Goal: Task Accomplishment & Management: Manage account settings

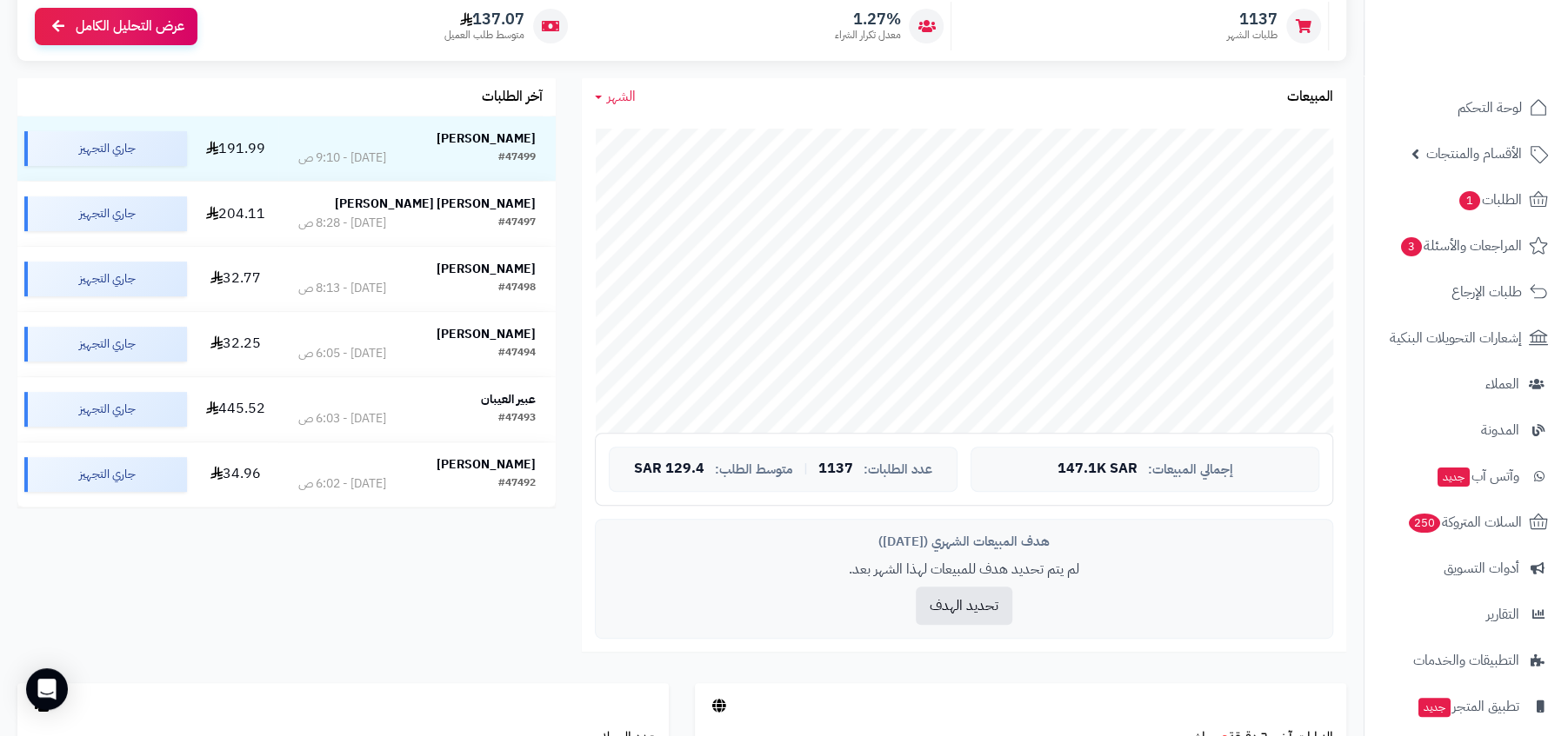
scroll to position [342, 0]
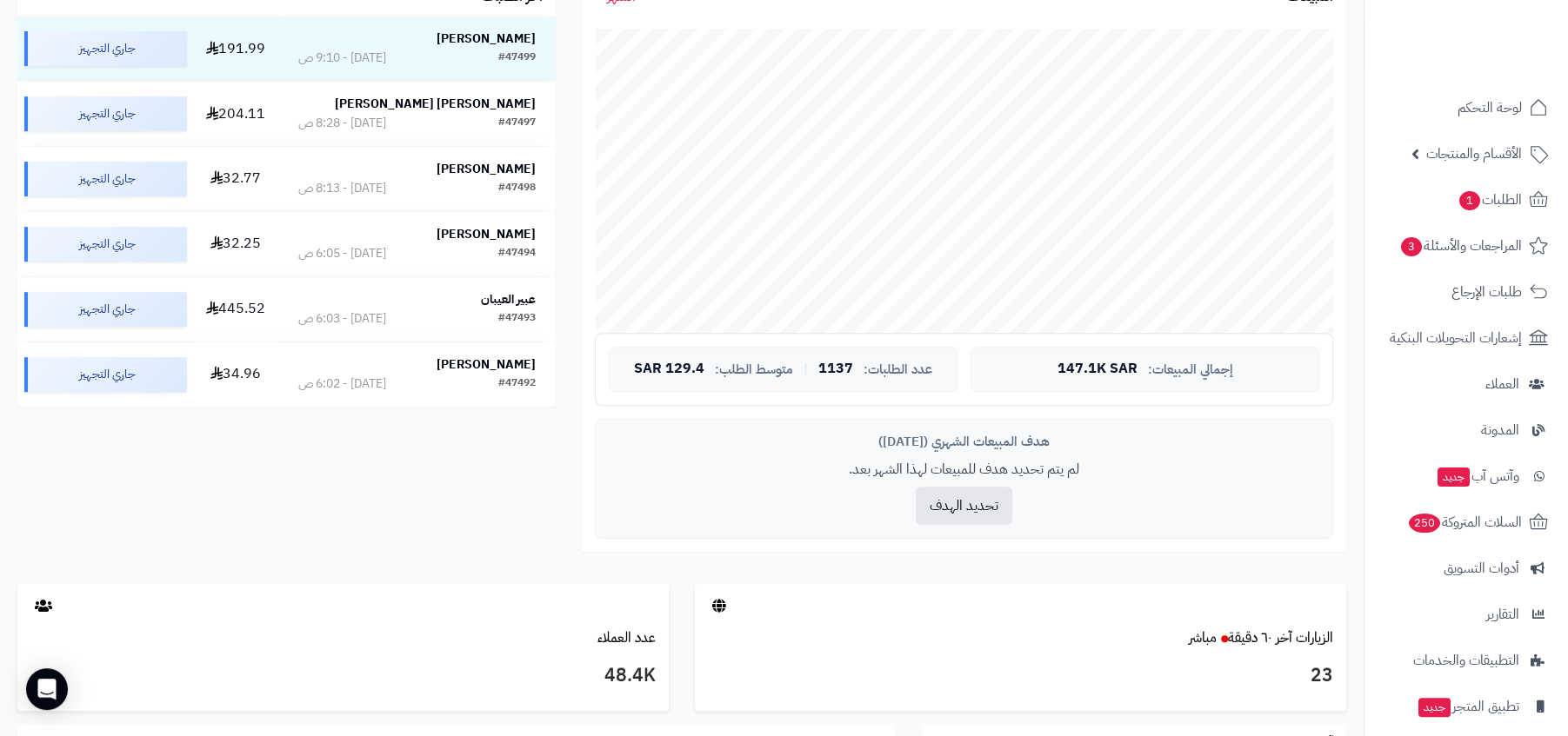
click at [822, 470] on p "لم يتم تحديد هدف للمبيعات لهذا الشهر بعد." at bounding box center [963, 469] width 710 height 20
click at [1058, 371] on span "147.1K SAR" at bounding box center [1098, 369] width 80 height 16
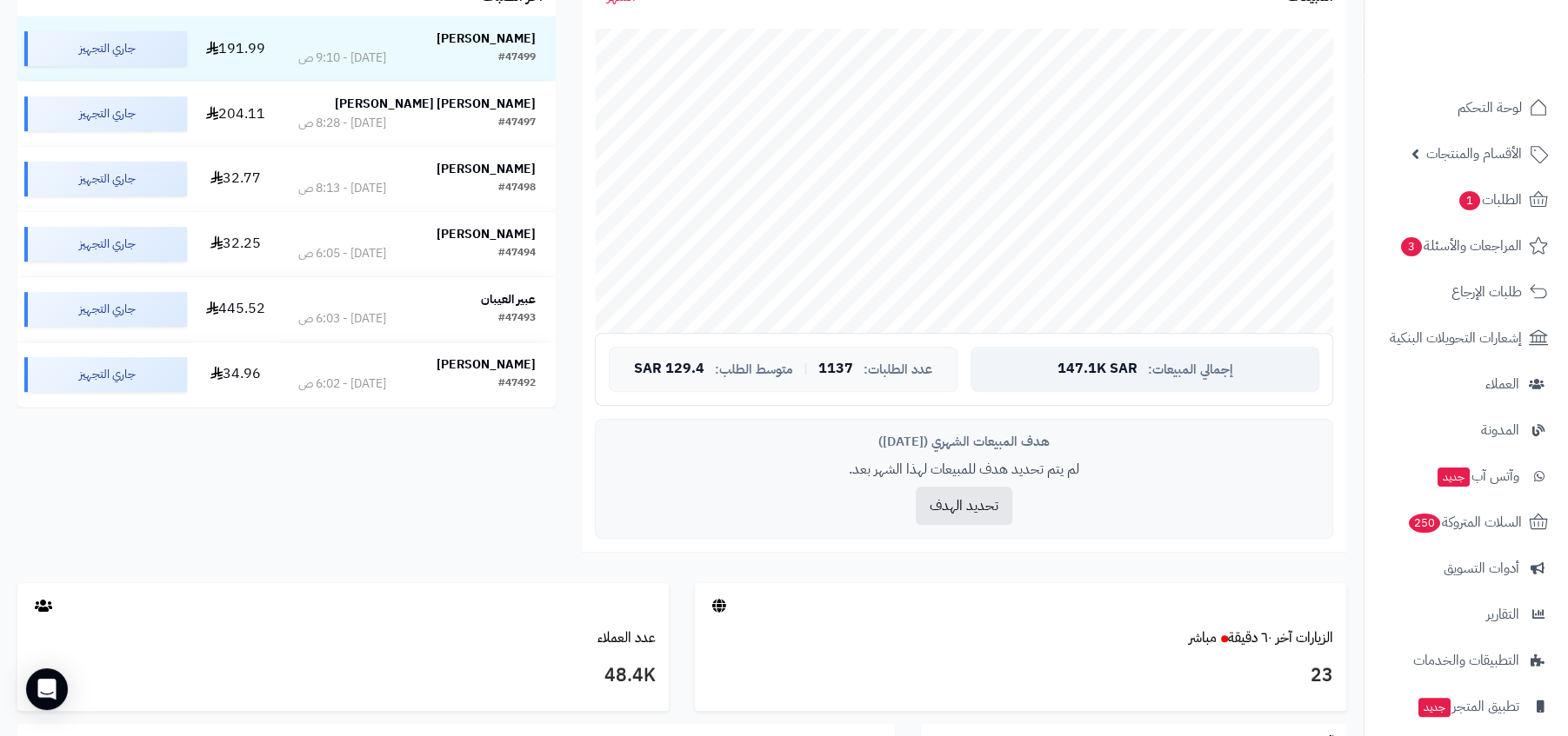
click at [1058, 371] on span "147.1K SAR" at bounding box center [1098, 369] width 80 height 16
click at [985, 375] on div "إجمالي المبيعات: 147.1K SAR" at bounding box center [1145, 369] width 349 height 45
click at [903, 355] on div "عدد الطلبات: 1137 | متوسط الطلب: 129.4 SAR" at bounding box center [782, 369] width 349 height 45
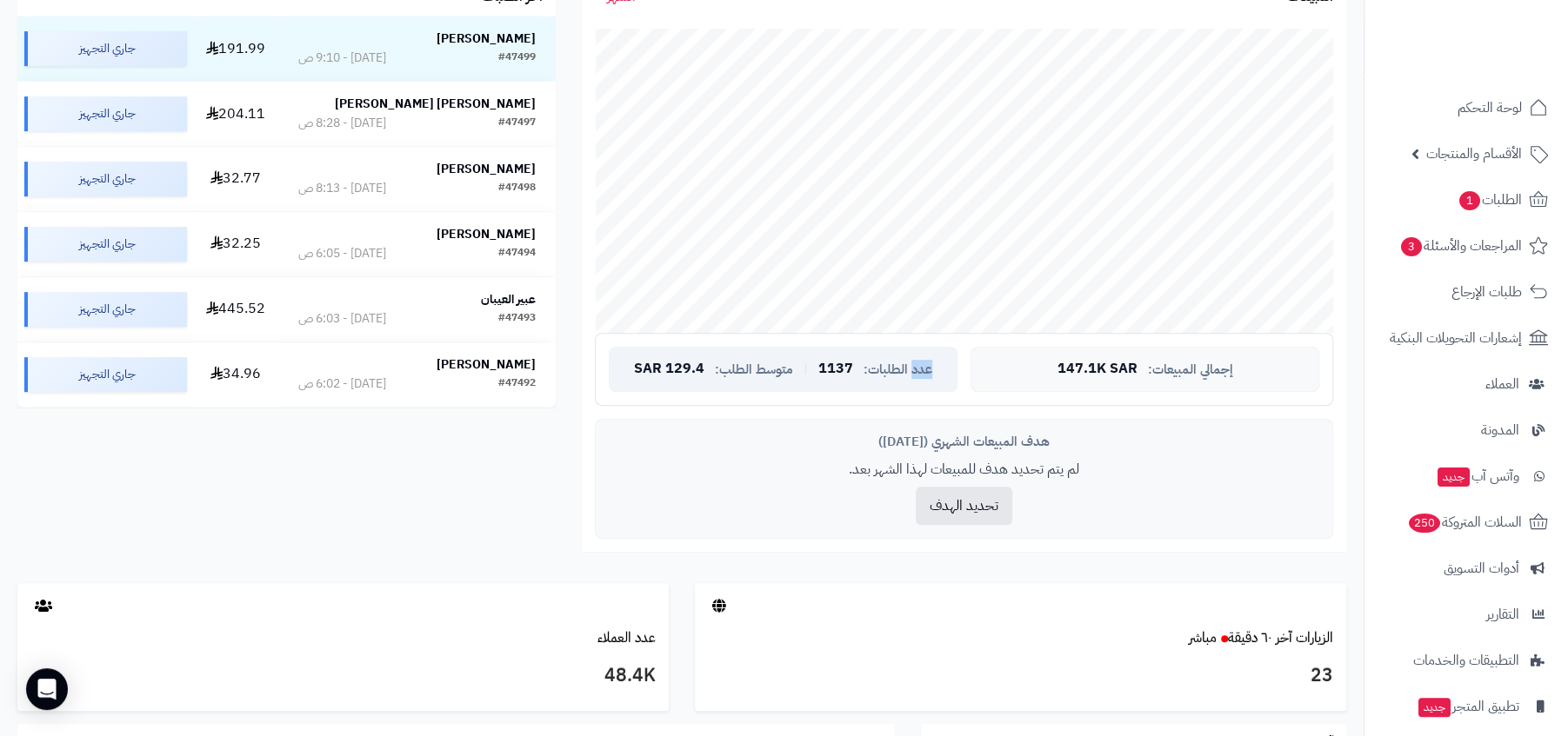
click at [903, 355] on div "عدد الطلبات: 1137 | متوسط الطلب: 129.4 SAR" at bounding box center [782, 369] width 349 height 45
click at [721, 380] on div "عدد الطلبات: 1137 | متوسط الطلب: 129.4 SAR" at bounding box center [782, 369] width 349 height 45
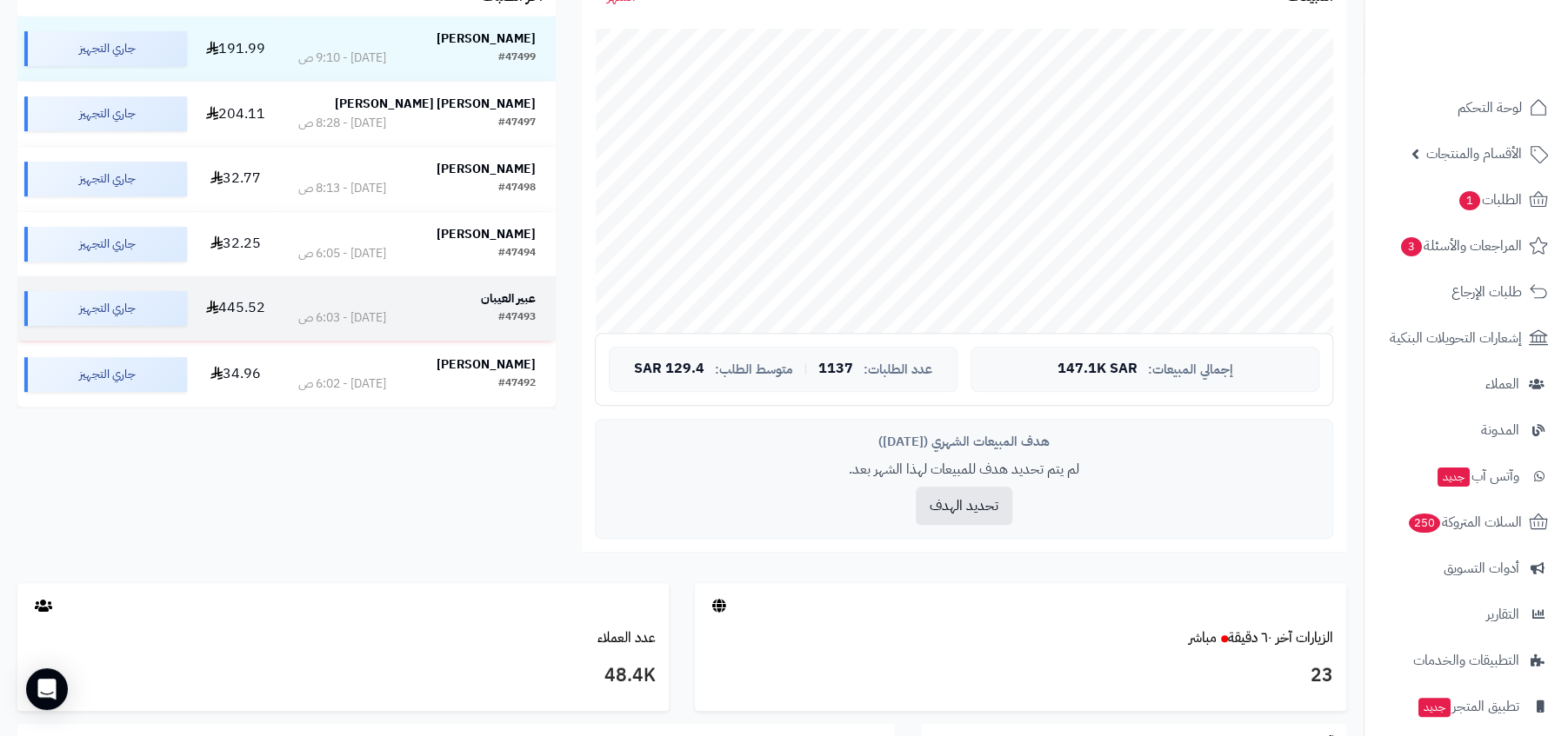
click at [511, 302] on strong "عبير العيبان" at bounding box center [508, 299] width 55 height 19
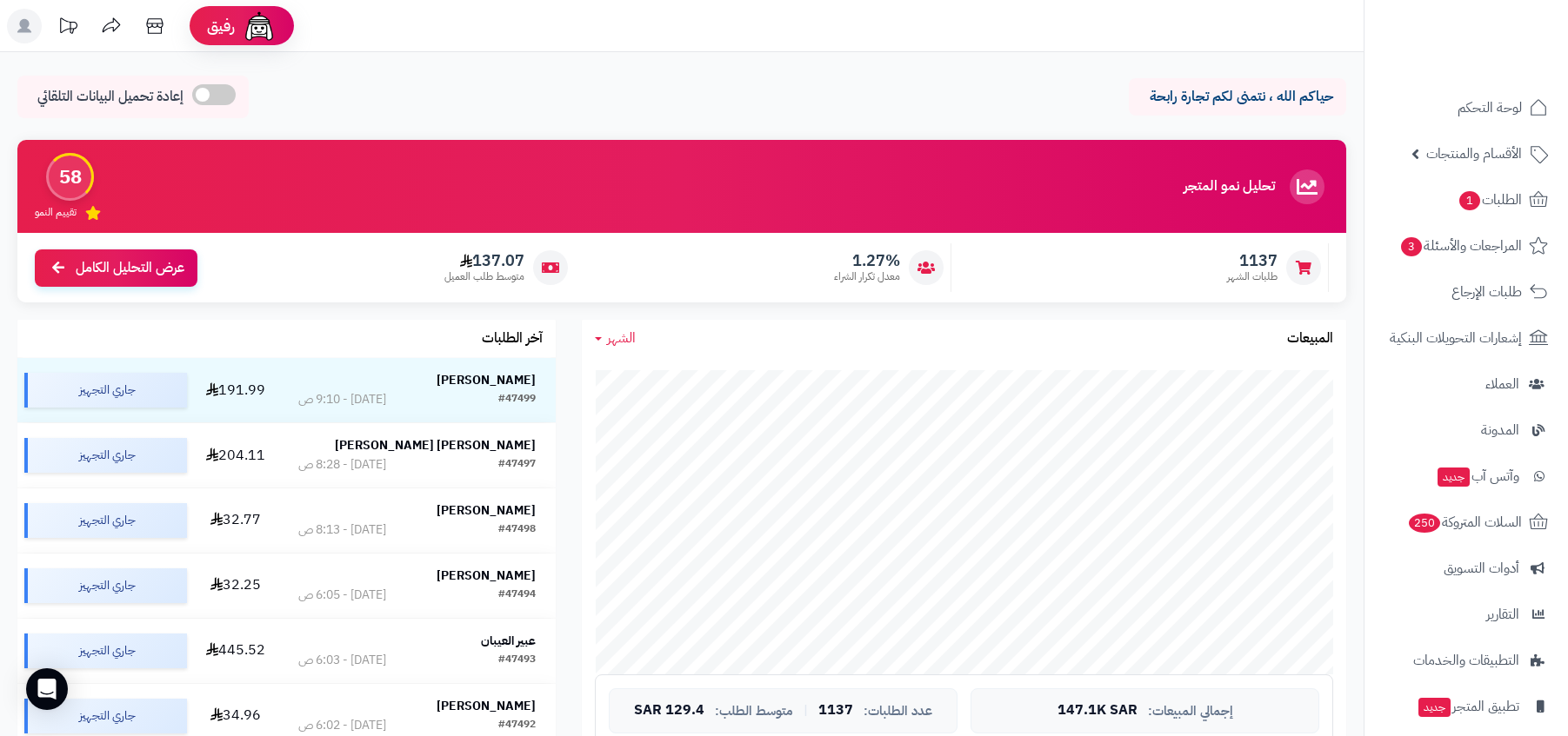
scroll to position [342, 0]
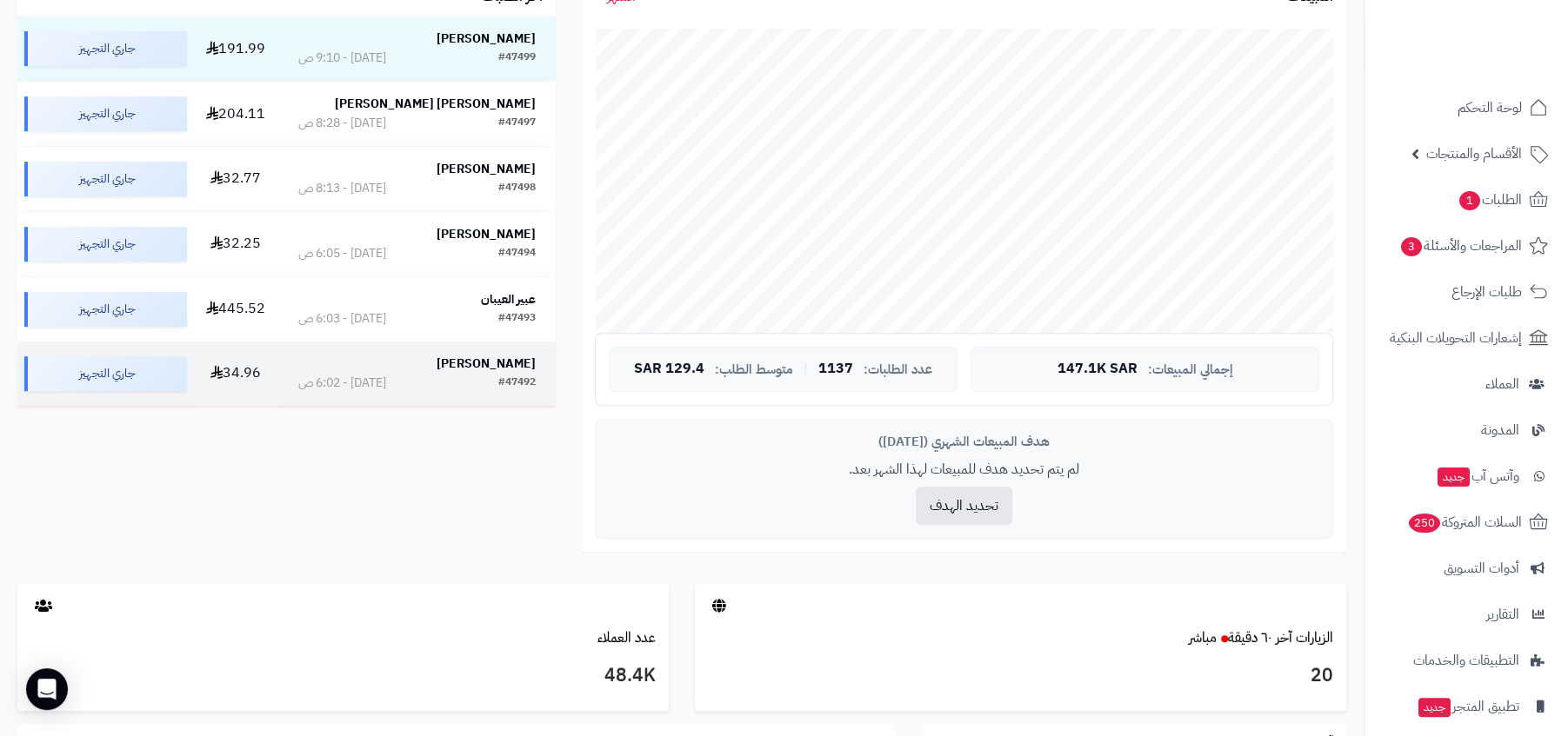
click at [488, 389] on div "#47492 اليوم - 6:02 ص" at bounding box center [417, 383] width 237 height 18
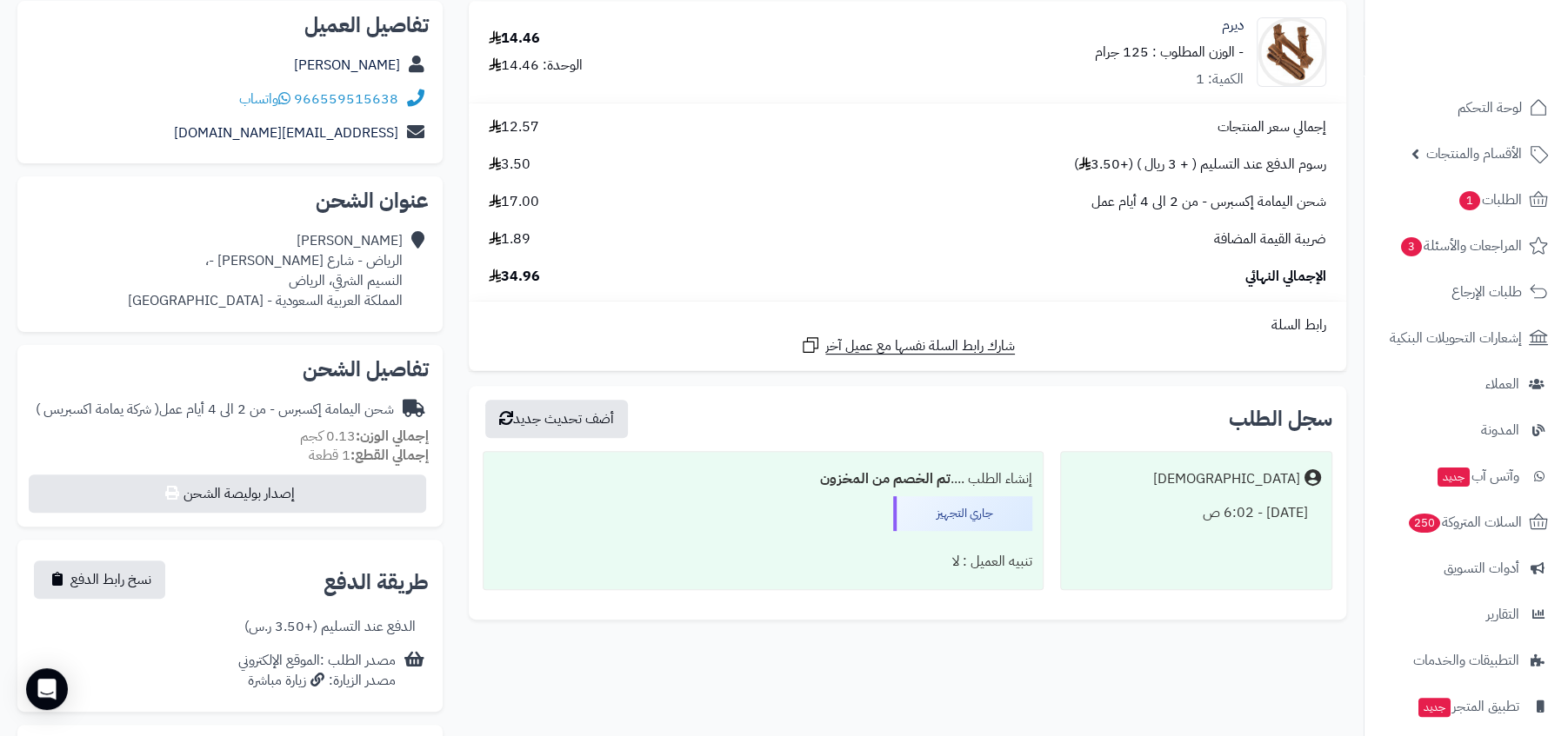
scroll to position [315, 0]
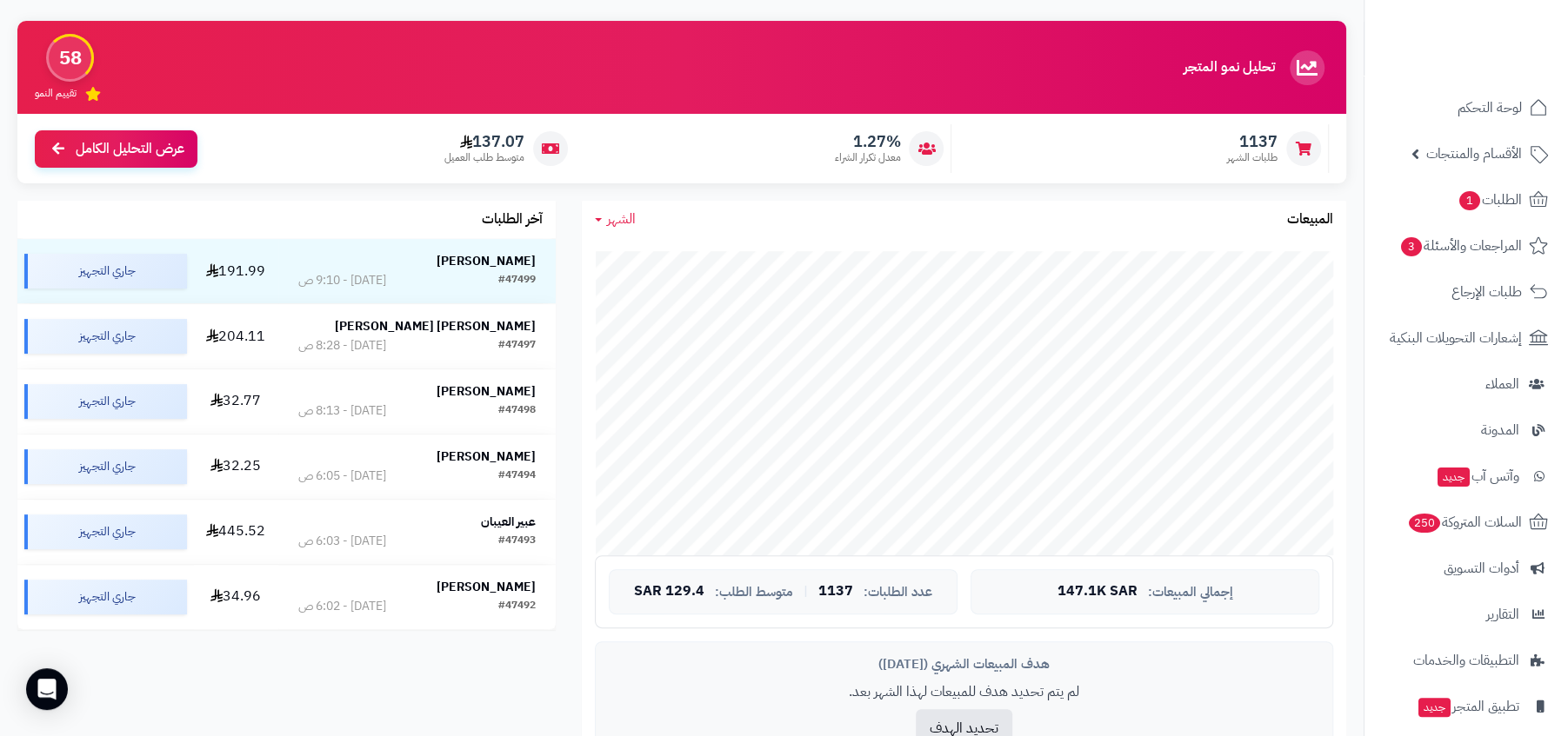
scroll to position [80, 0]
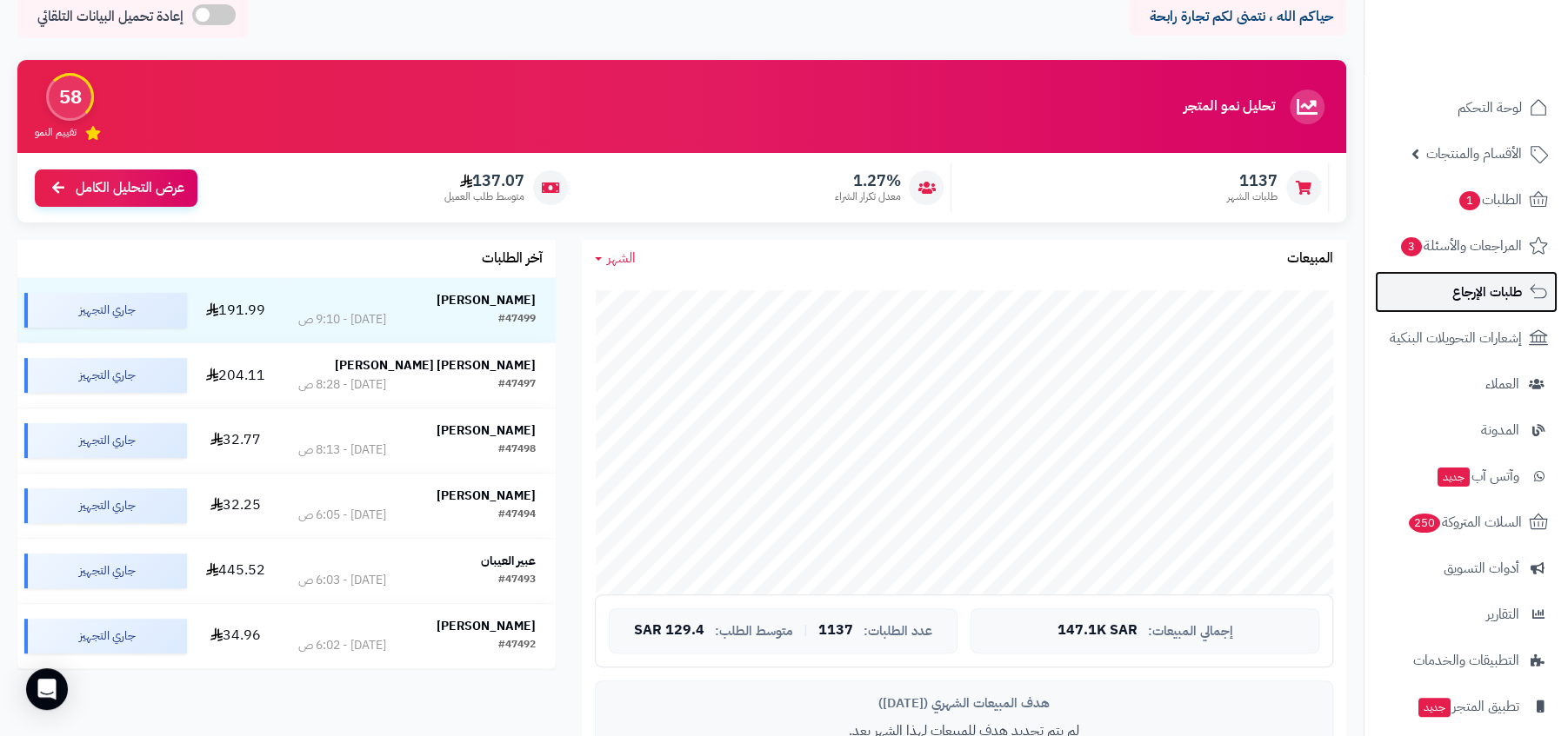
click at [1504, 295] on span "طلبات الإرجاع" at bounding box center [1487, 292] width 69 height 24
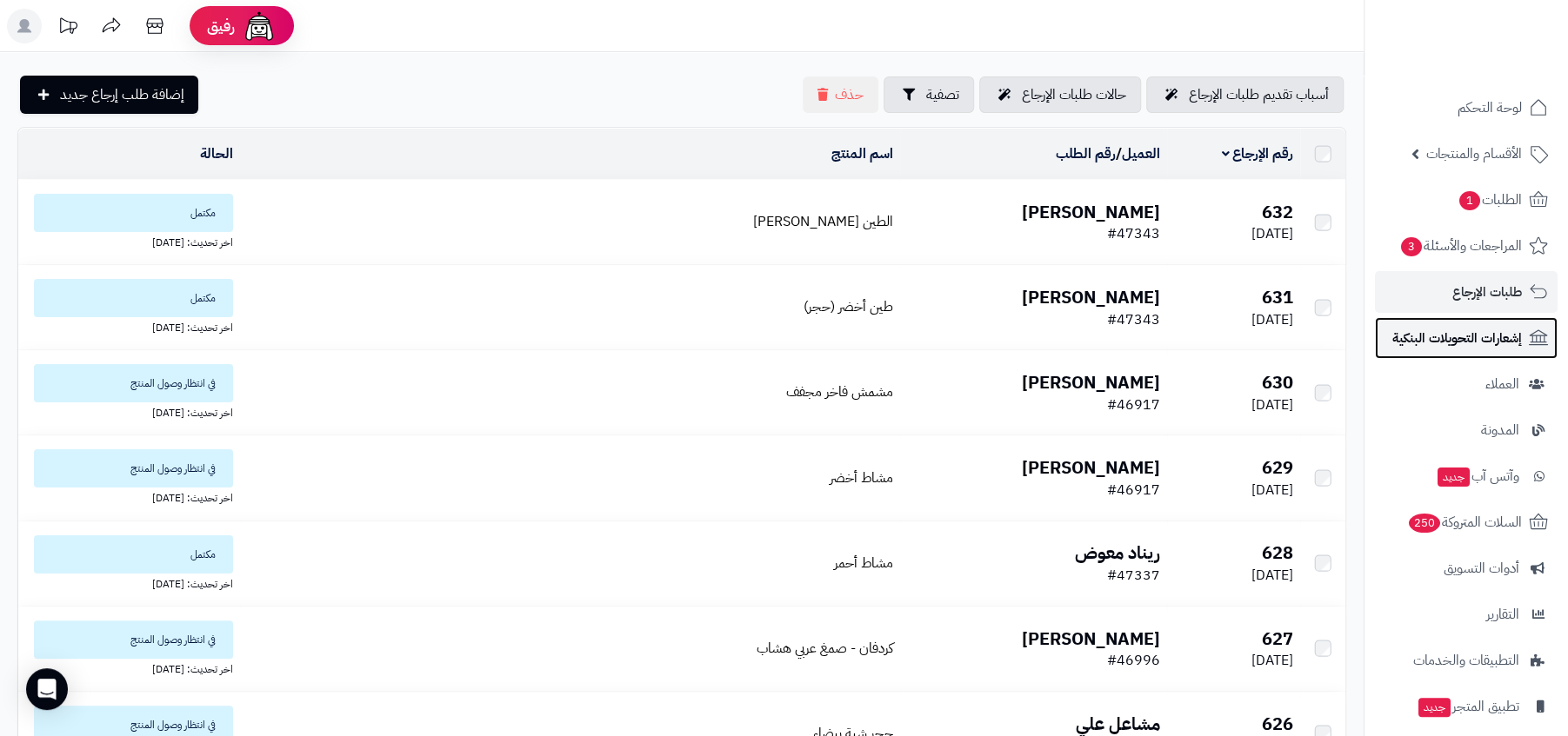
click at [1502, 342] on span "إشعارات التحويلات البنكية" at bounding box center [1457, 338] width 130 height 24
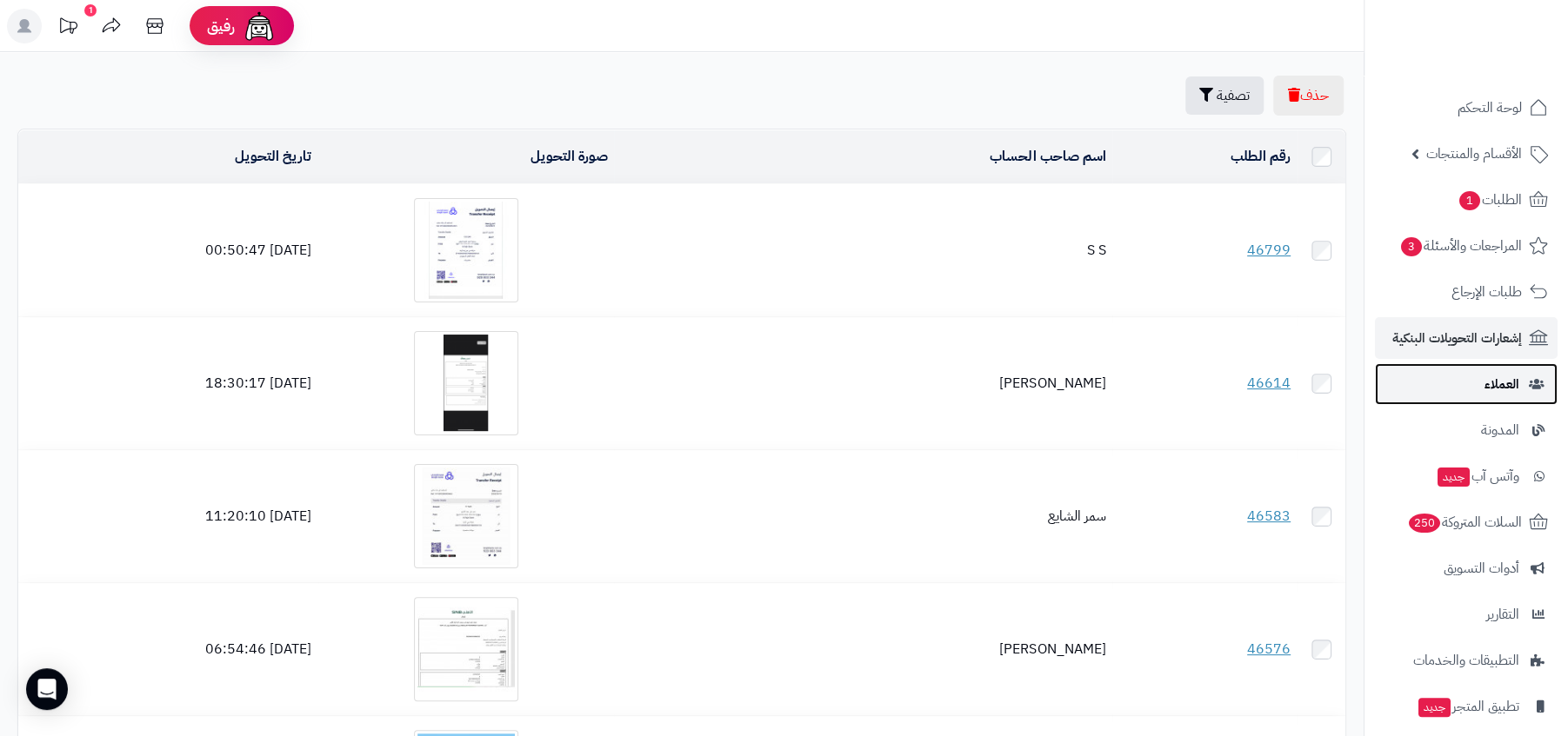
click at [1451, 383] on link "العملاء" at bounding box center [1465, 384] width 182 height 42
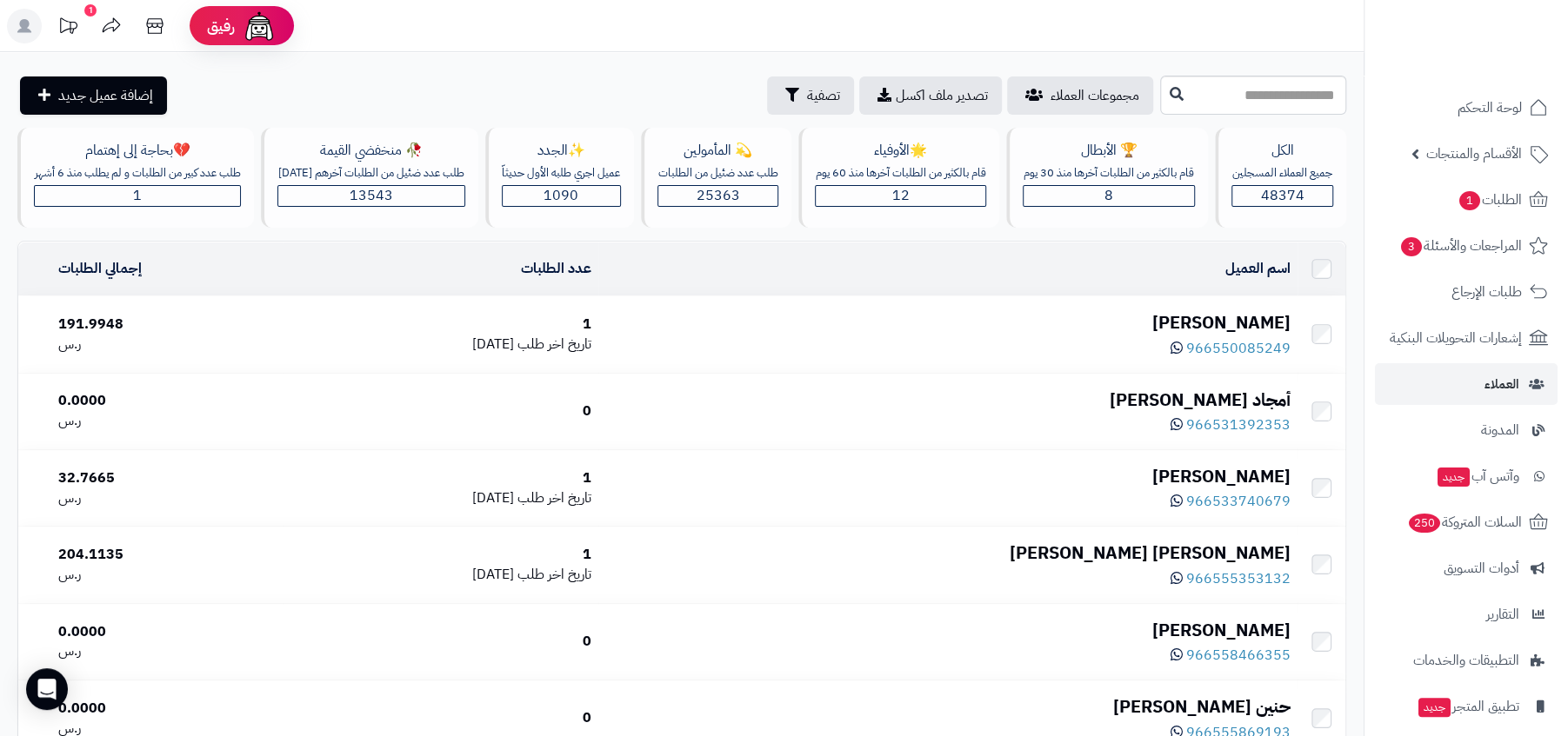
click at [1460, 405] on ul "لوحة التحكم الأقسام والمنتجات المنتجات الأقسام الماركات مواصفات المنتجات مواصفا…" at bounding box center [1466, 453] width 204 height 733
click at [1473, 417] on link "المدونة" at bounding box center [1465, 430] width 182 height 42
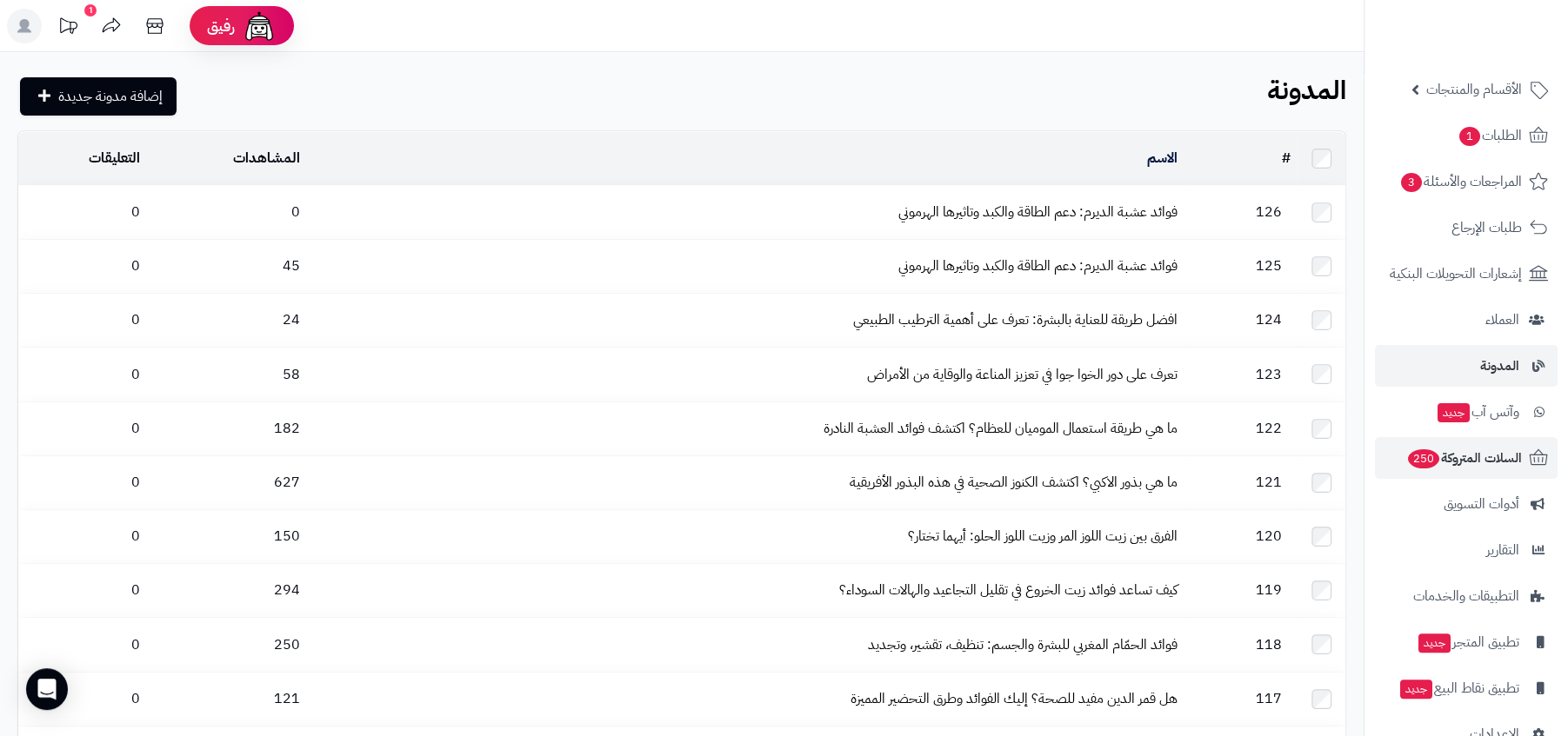
scroll to position [106, 0]
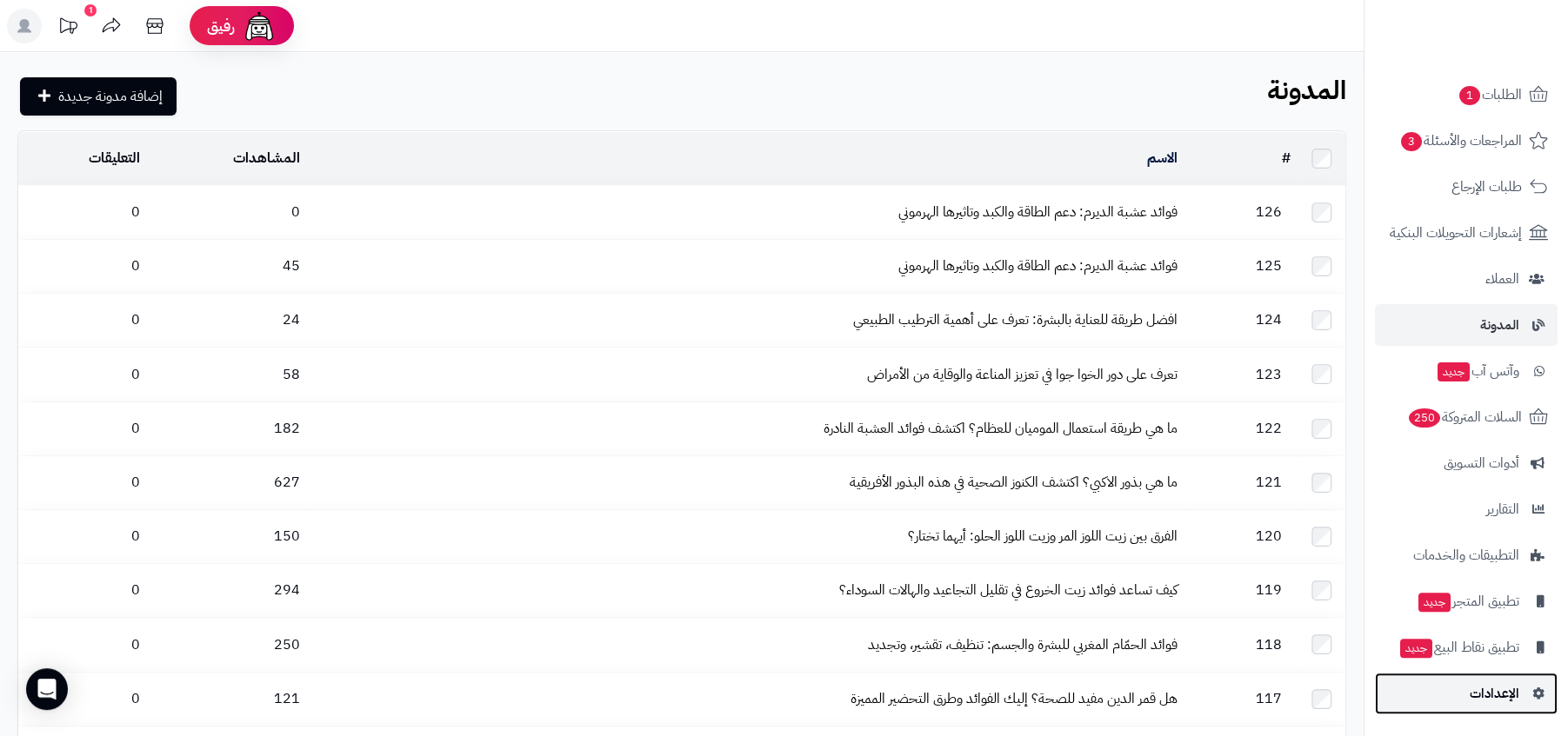
click at [1499, 698] on span "الإعدادات" at bounding box center [1494, 694] width 50 height 24
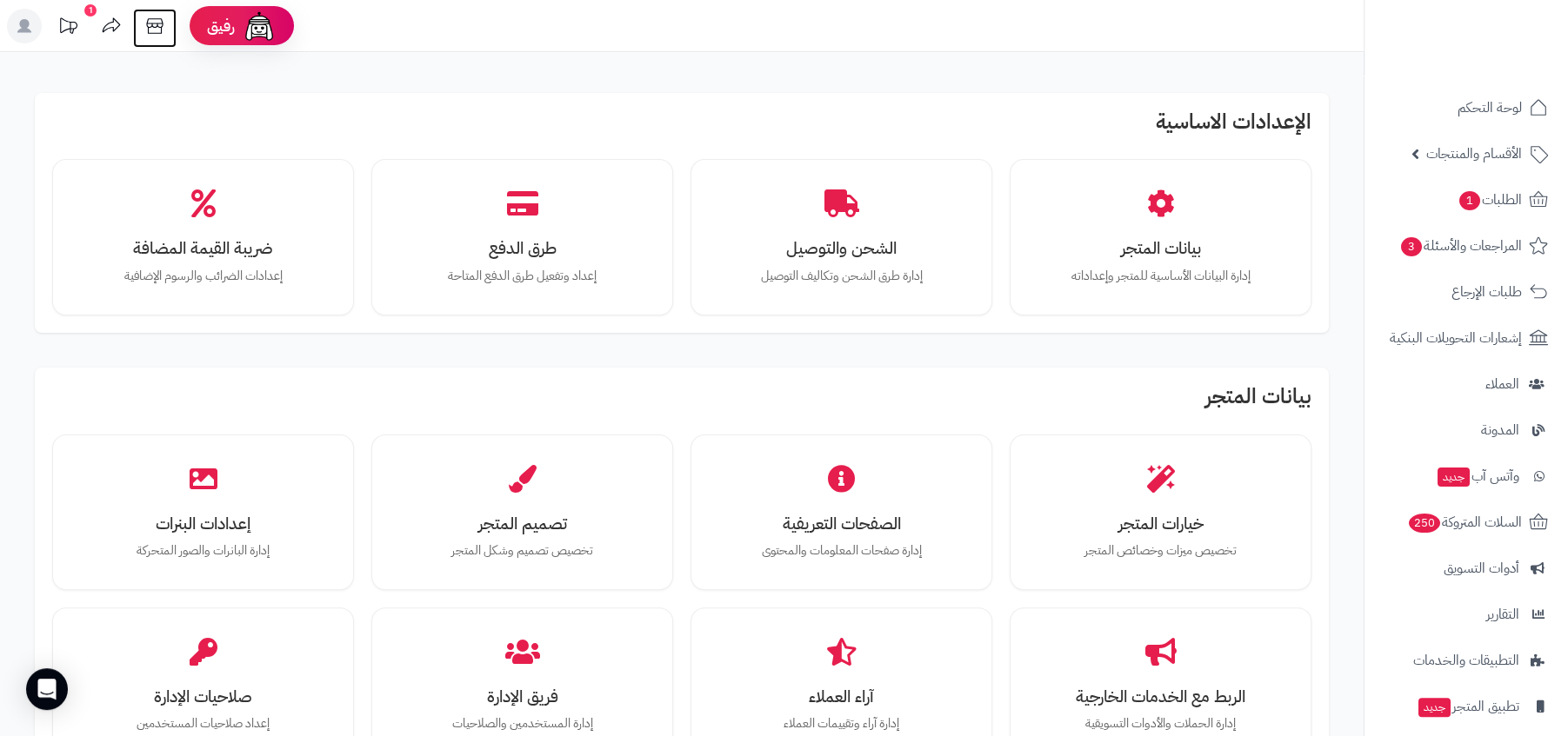
click at [168, 34] on icon at bounding box center [154, 25] width 35 height 35
click at [1509, 120] on span "لوحة التحكم" at bounding box center [1490, 107] width 64 height 24
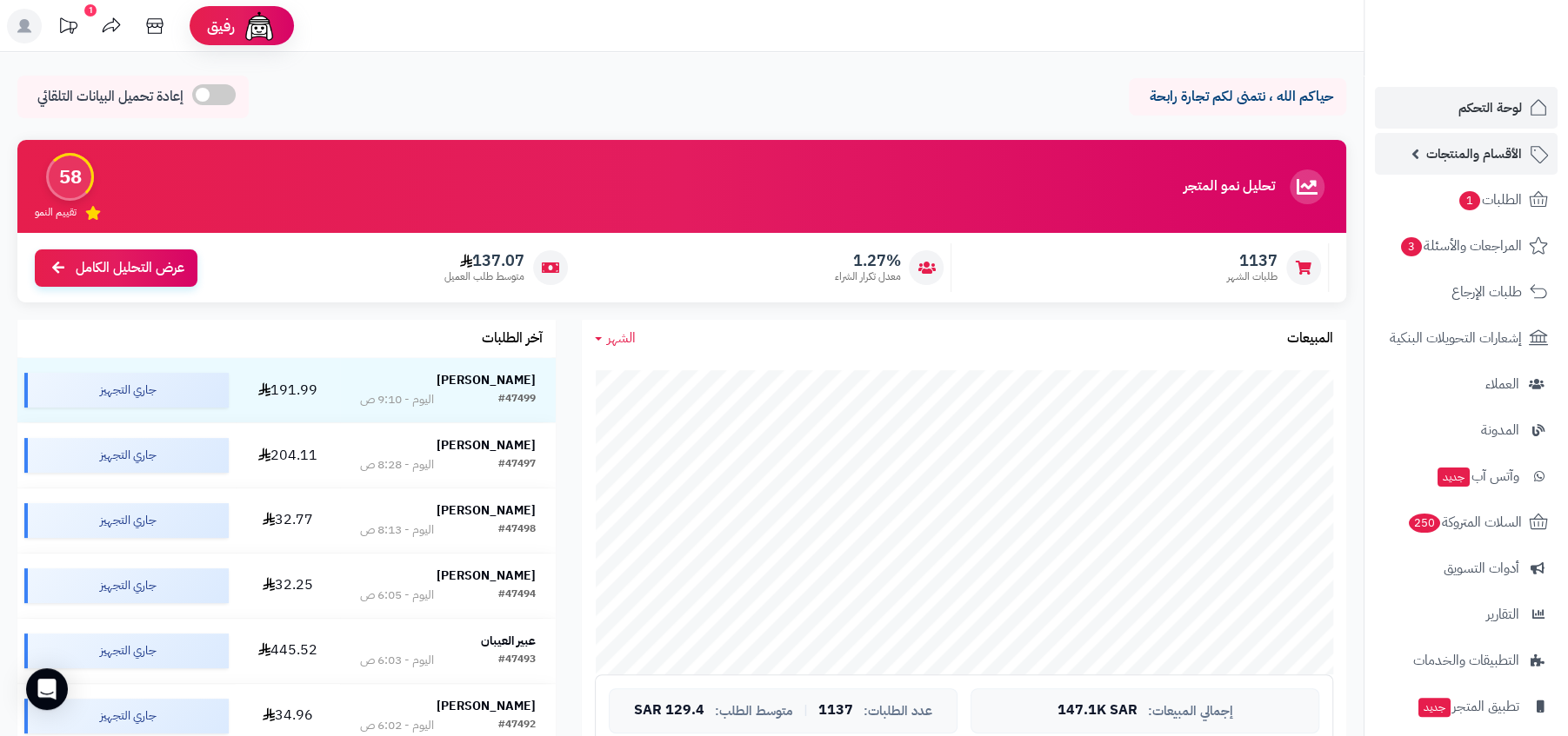
click at [1401, 145] on link "الأقسام والمنتجات" at bounding box center [1465, 153] width 182 height 42
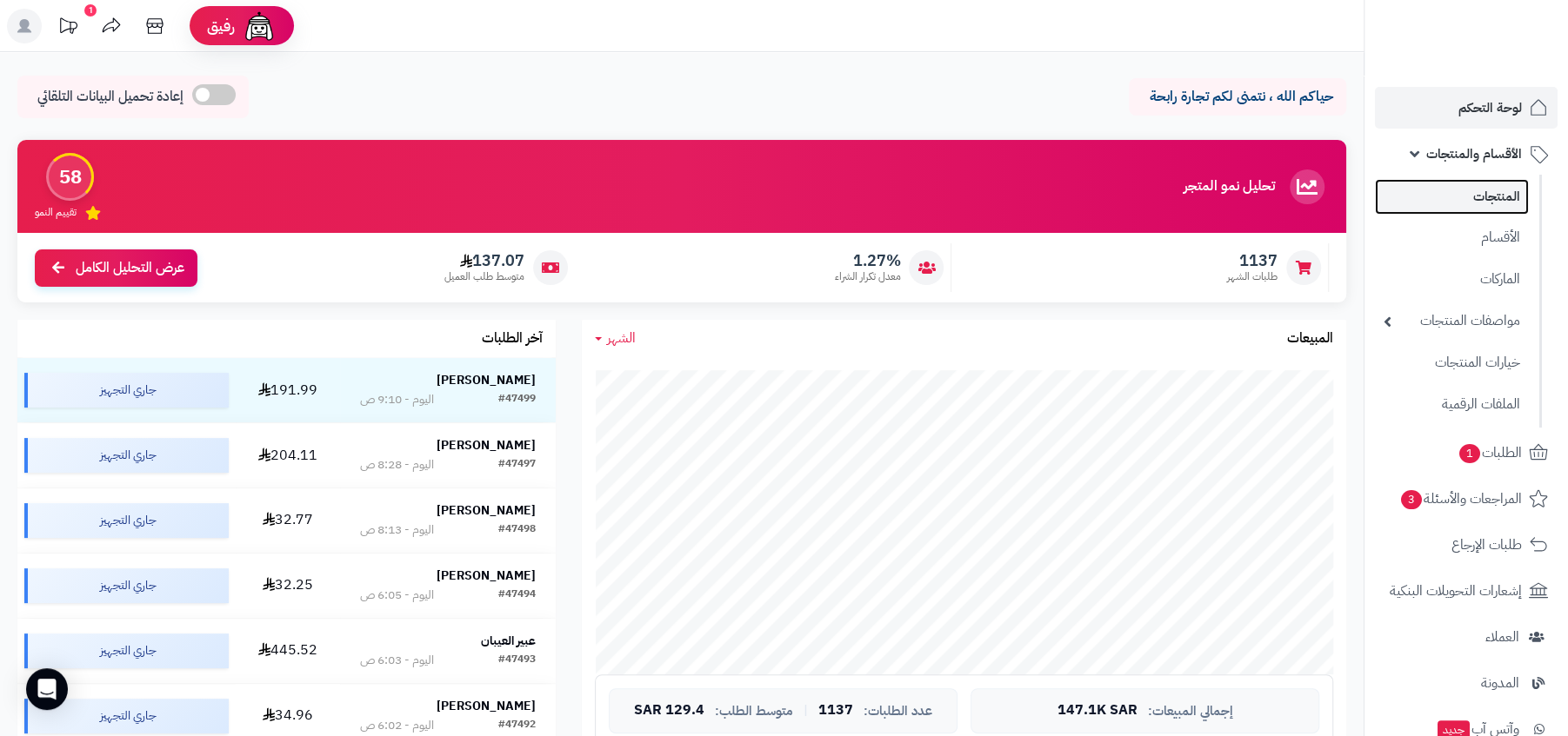
click at [1430, 209] on link "المنتجات" at bounding box center [1451, 197] width 154 height 35
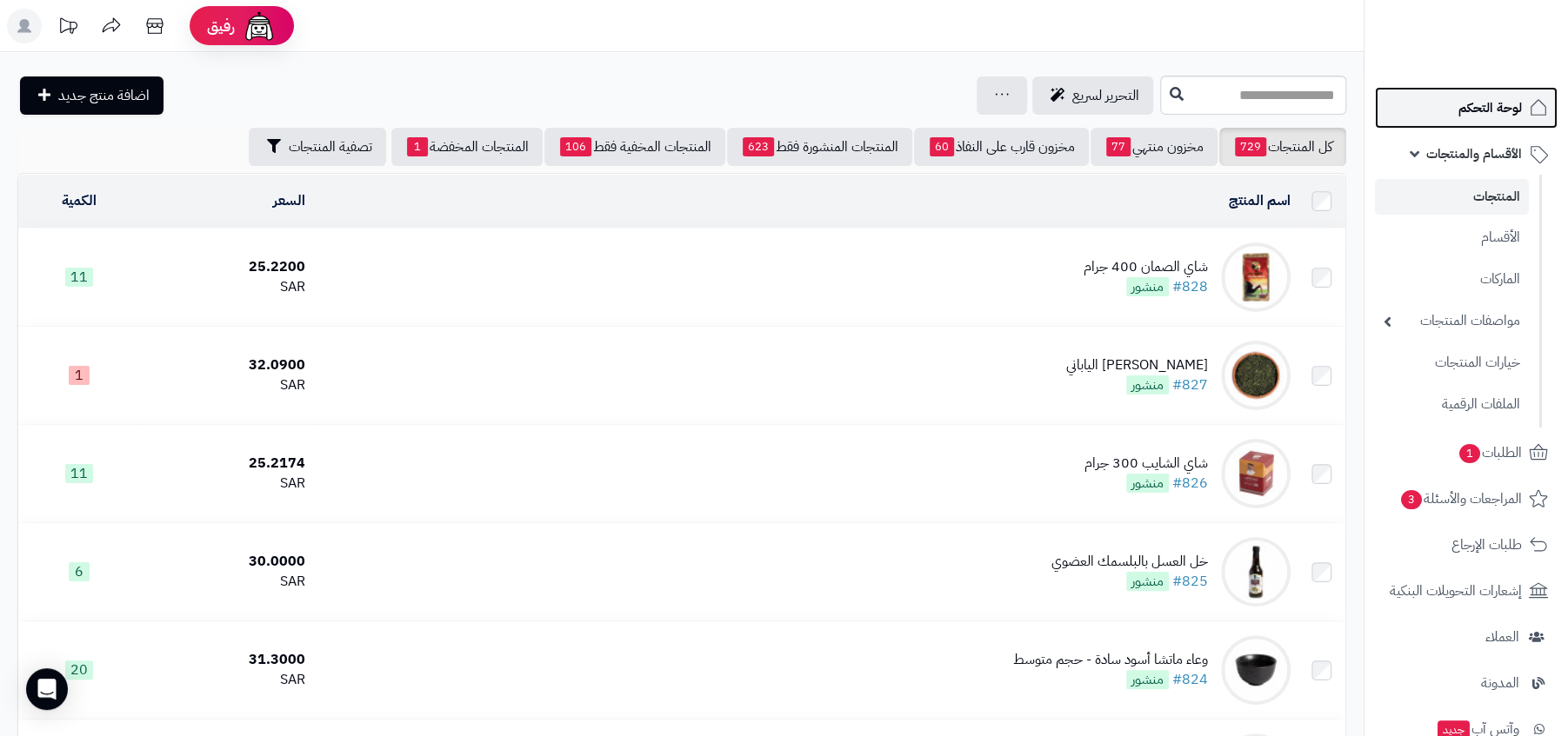
click at [1457, 92] on link "لوحة التحكم" at bounding box center [1465, 107] width 182 height 42
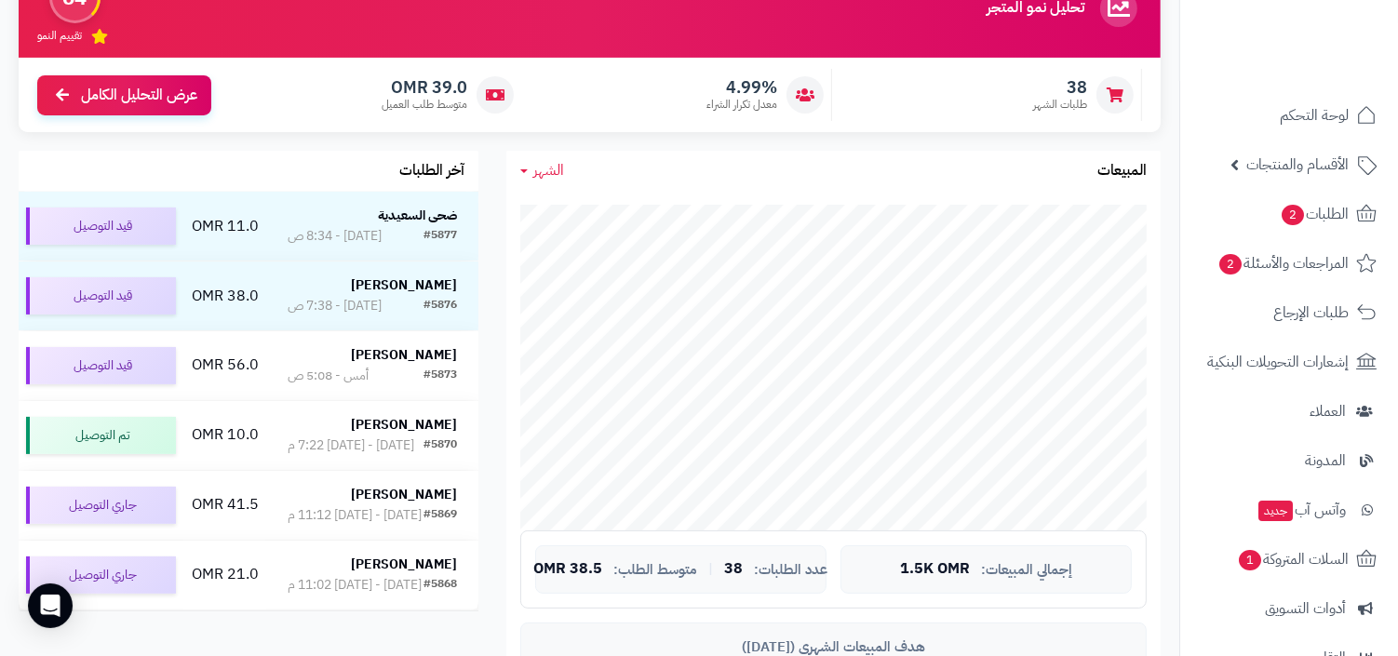
scroll to position [234, 0]
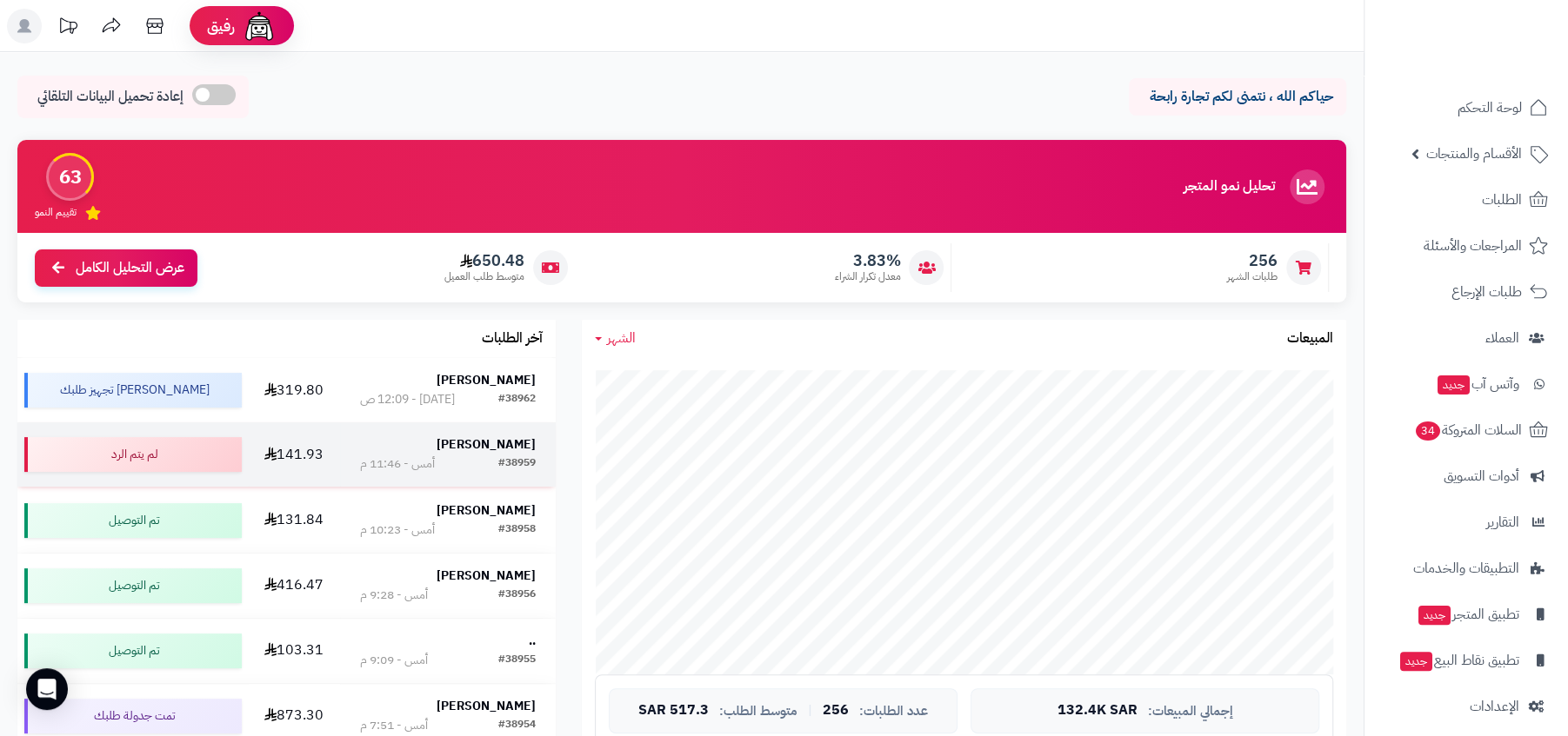
click at [484, 466] on div "#38959 أمس - 11:46 م" at bounding box center [448, 464] width 176 height 18
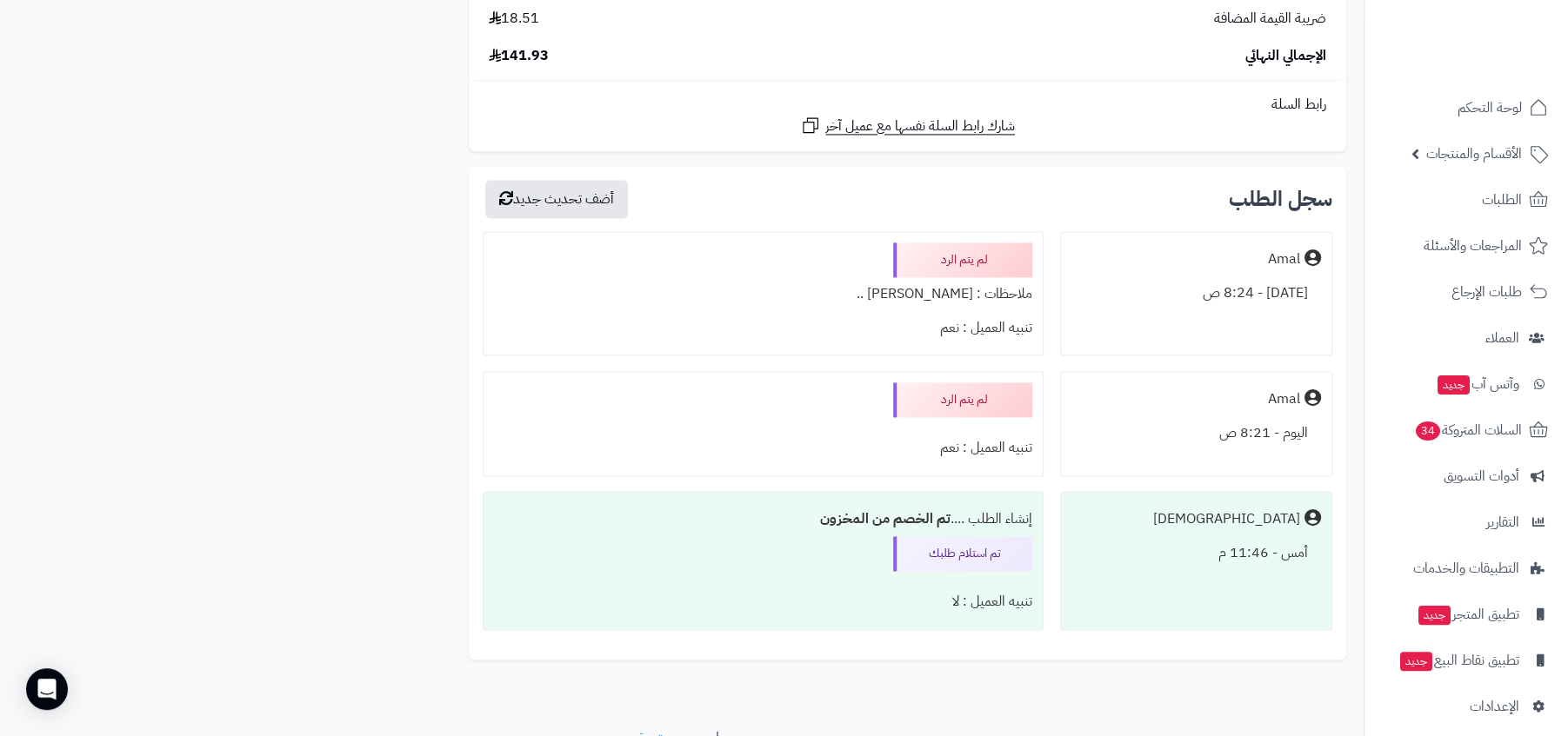
scroll to position [1783, 0]
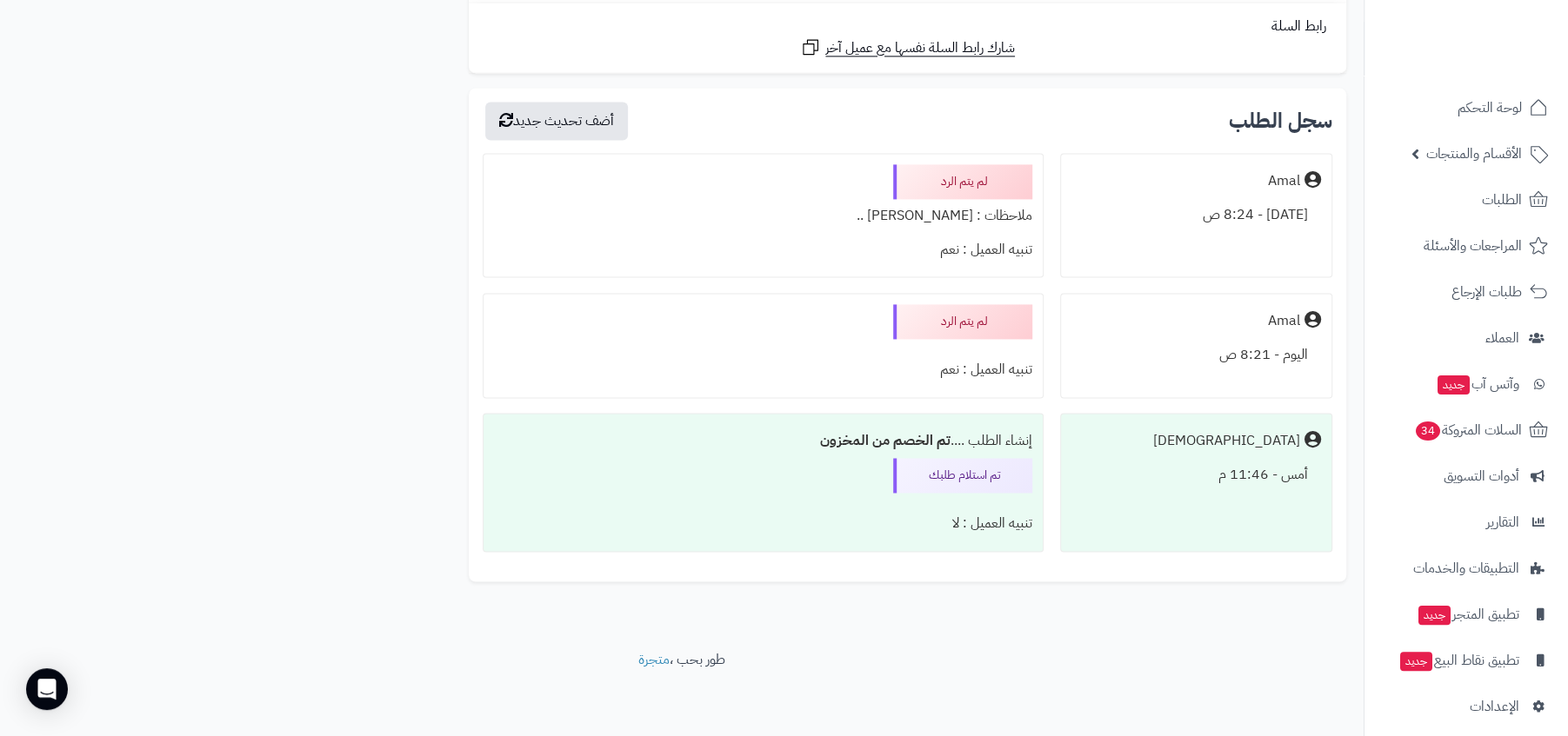
click at [956, 212] on div "ملاحظات : [PERSON_NAME] .." at bounding box center [763, 216] width 538 height 34
click at [956, 212] on div "ملاحظات : بيلغي .." at bounding box center [763, 216] width 538 height 34
click at [877, 258] on div "تنبيه العميل : نعم" at bounding box center [763, 249] width 538 height 34
click at [1462, 216] on link "الطلبات" at bounding box center [1465, 200] width 182 height 42
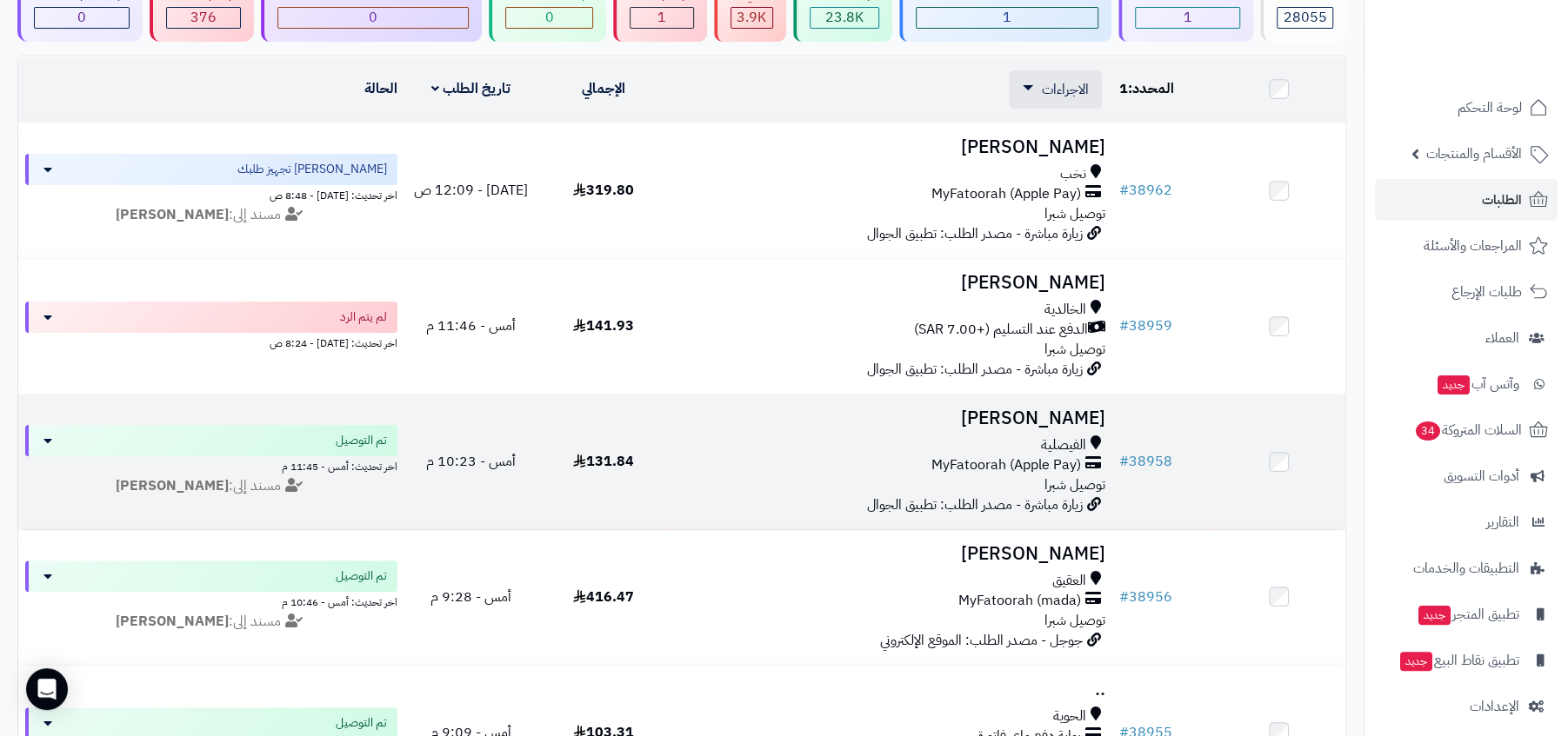
scroll to position [36, 0]
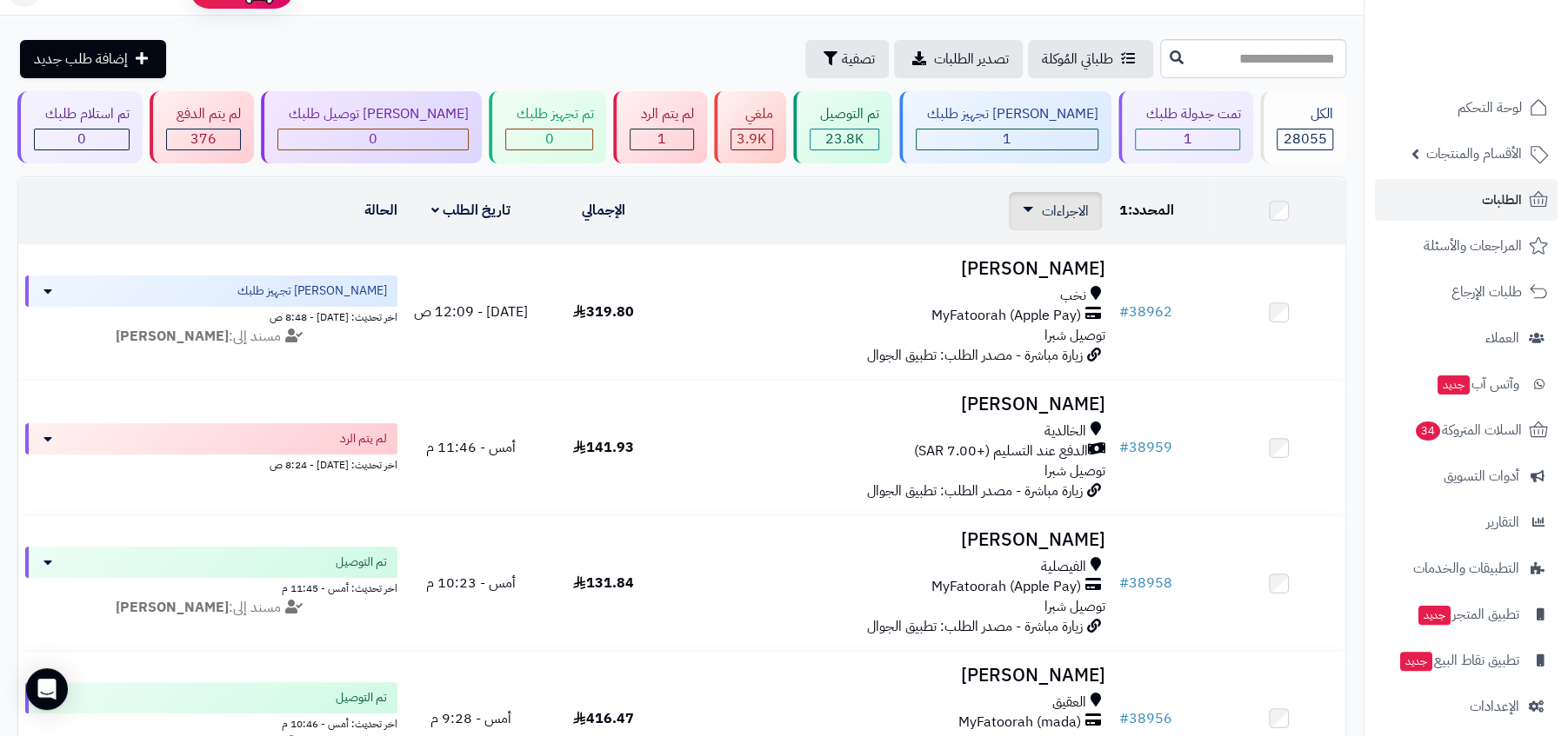
click at [1067, 201] on span "الاجراءات" at bounding box center [1064, 211] width 47 height 21
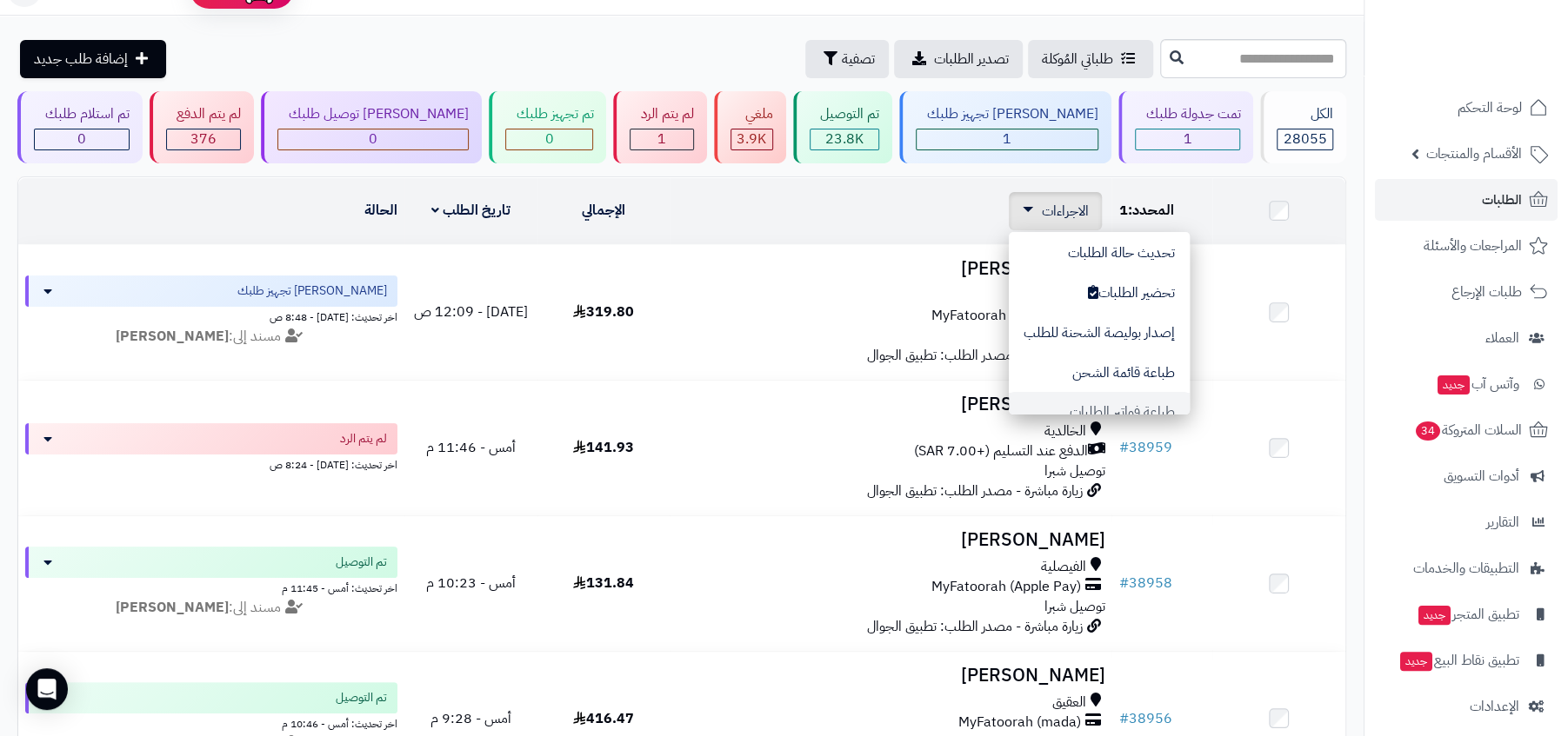
scroll to position [0, 0]
click at [932, 194] on div "الاجراءات تحديث حالة الطلبات تحضير الطلبات إصدار بوليصة الشحنة للطلب طباعة قائم…" at bounding box center [891, 211] width 428 height 38
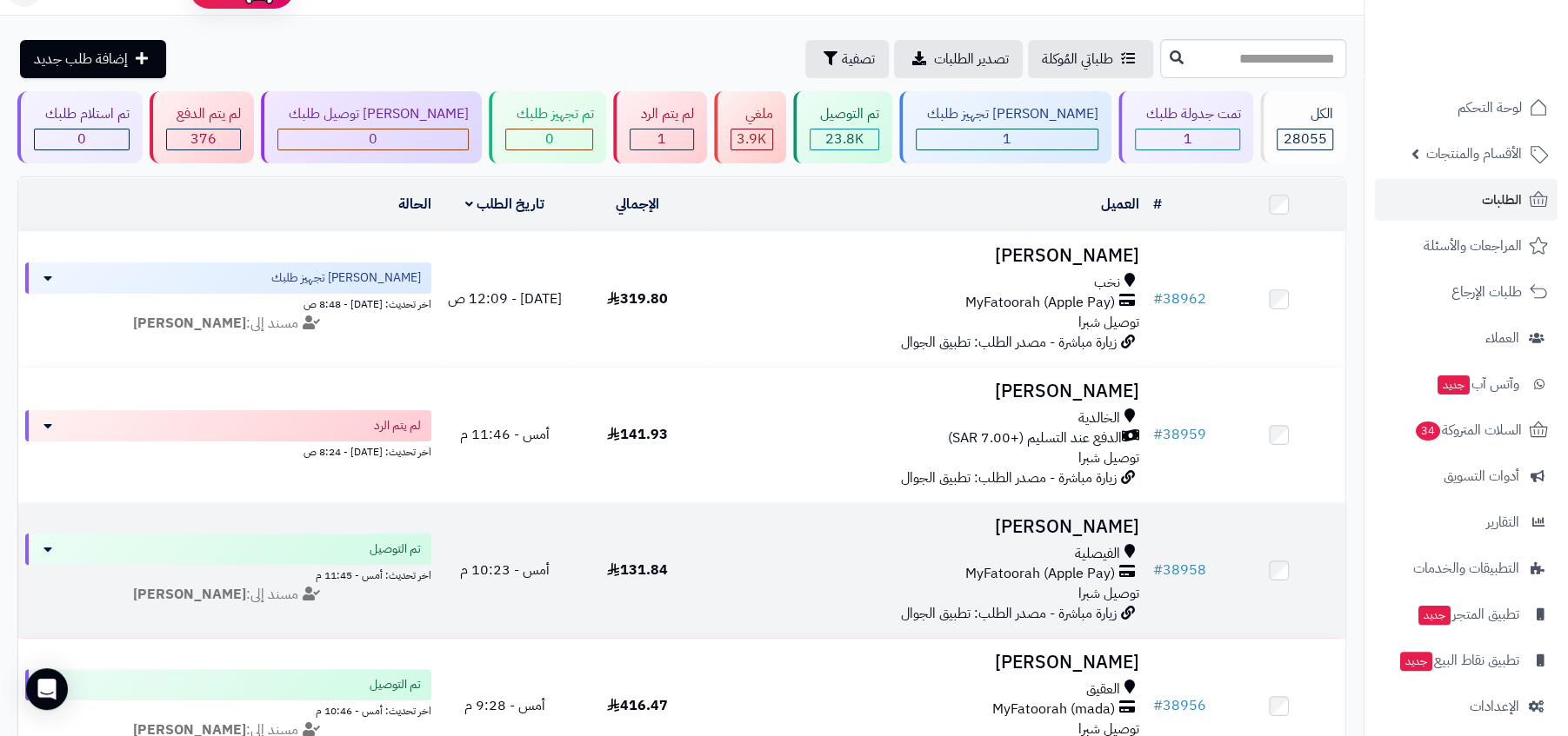
click at [1145, 587] on td "Seham Alzahrani الفيصلية MyFatoorah (Apple Pay) توصيل شبرا زيارة مباشرة - مصدر …" at bounding box center [924, 571] width 442 height 134
click at [1104, 586] on span "توصيل شبرا" at bounding box center [1107, 594] width 61 height 21
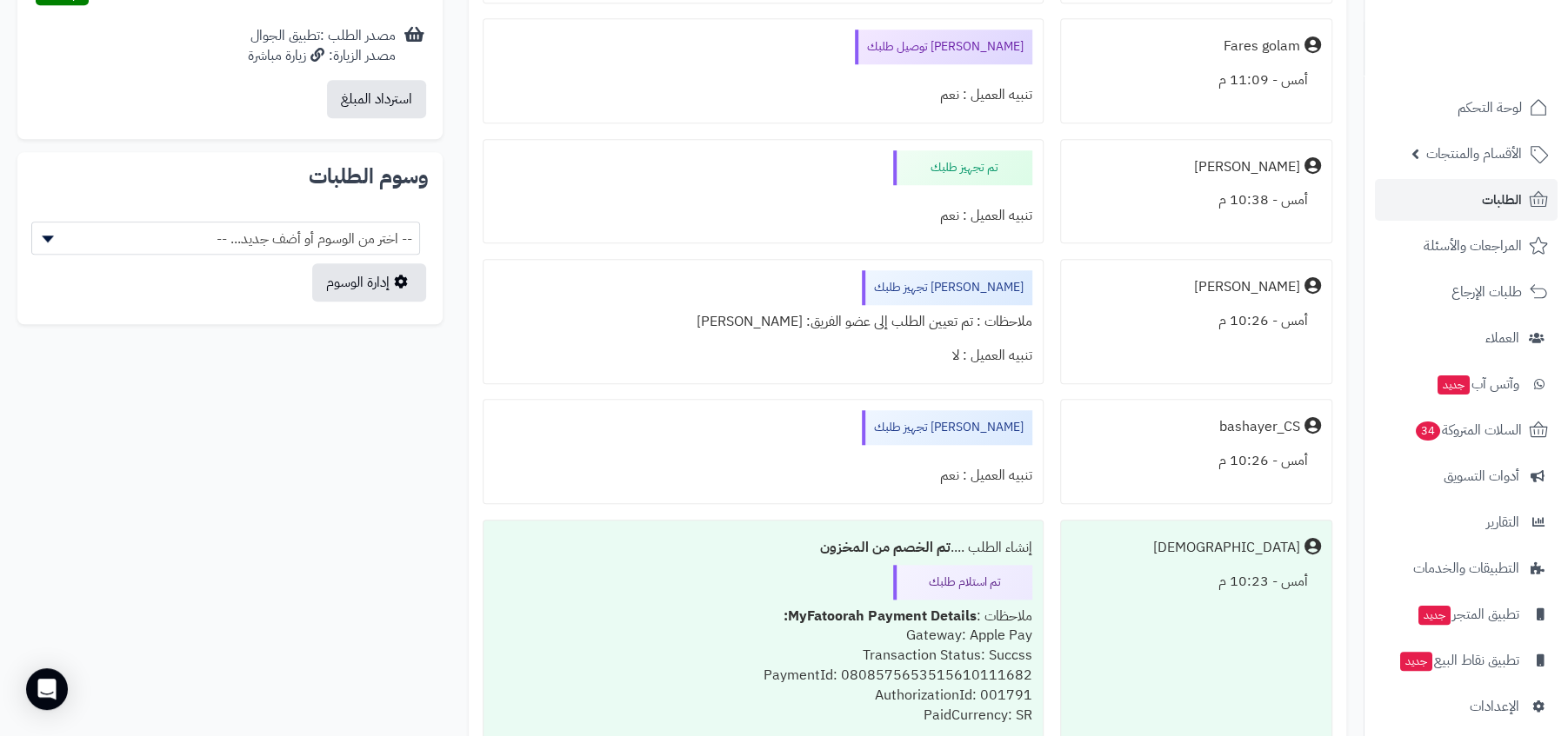
scroll to position [1210, 0]
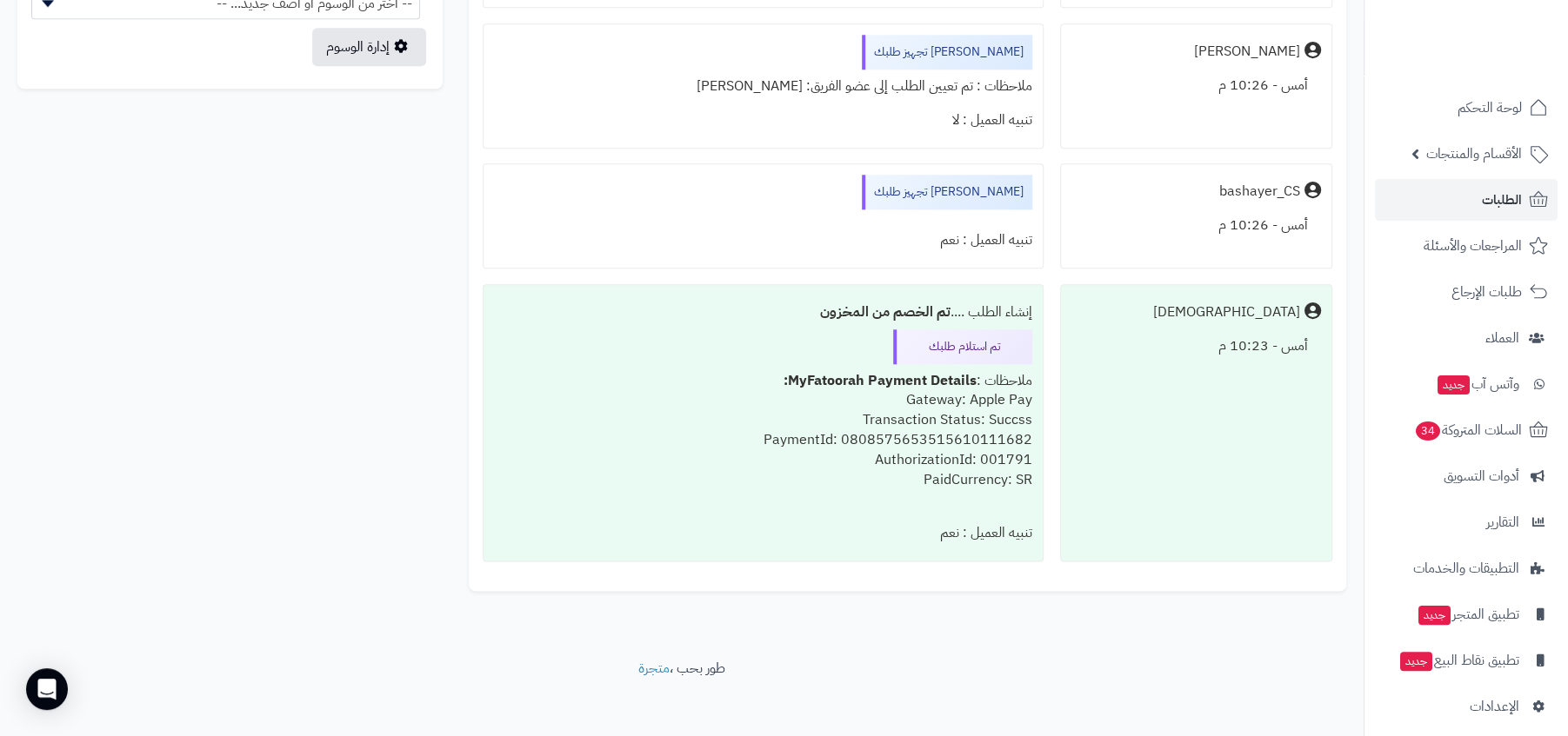
click at [961, 345] on div "تم استلام طلبك" at bounding box center [962, 347] width 139 height 35
click at [989, 197] on div "[PERSON_NAME] تجهيز طلبك" at bounding box center [947, 191] width 170 height 35
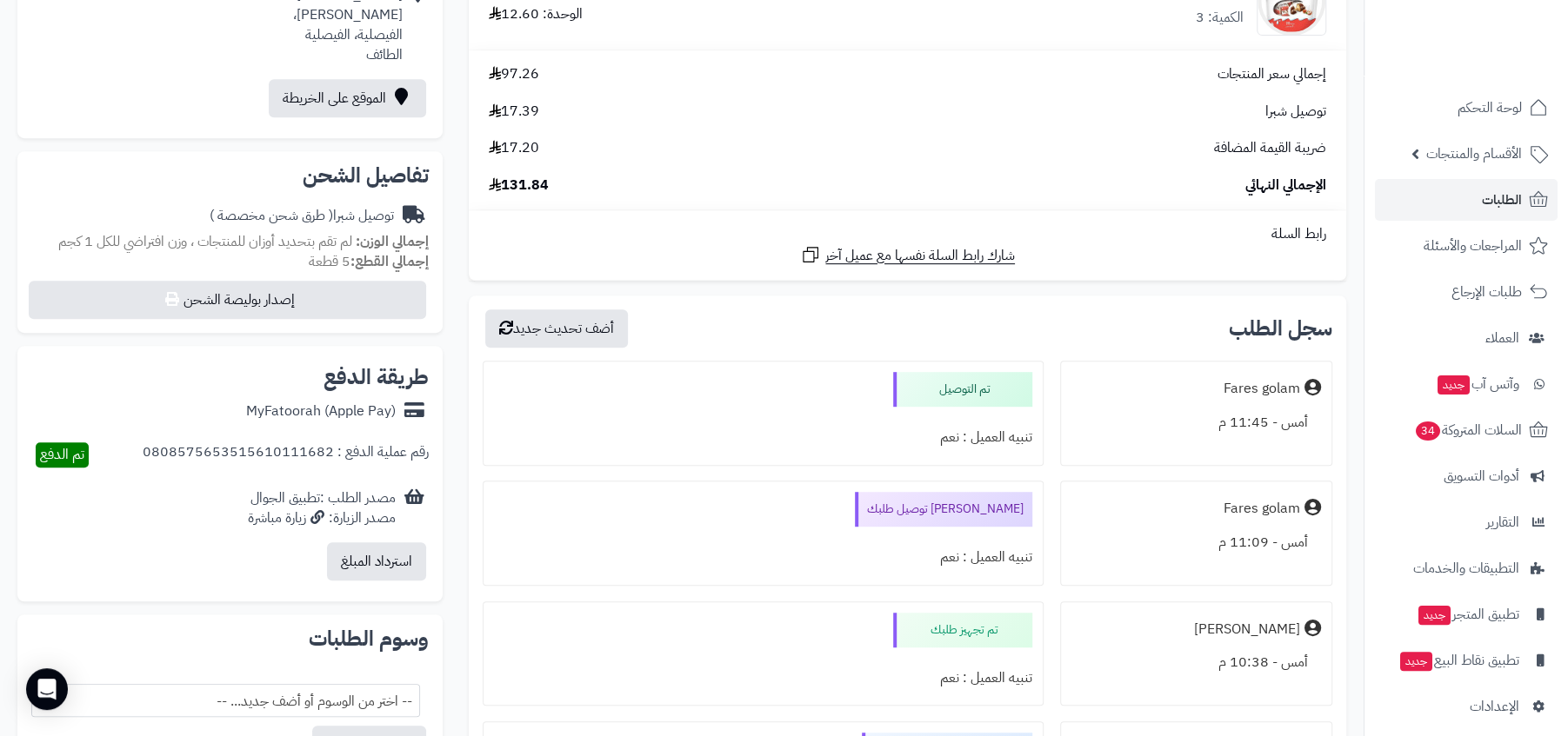
scroll to position [0, 0]
